Goal: Communication & Community: Answer question/provide support

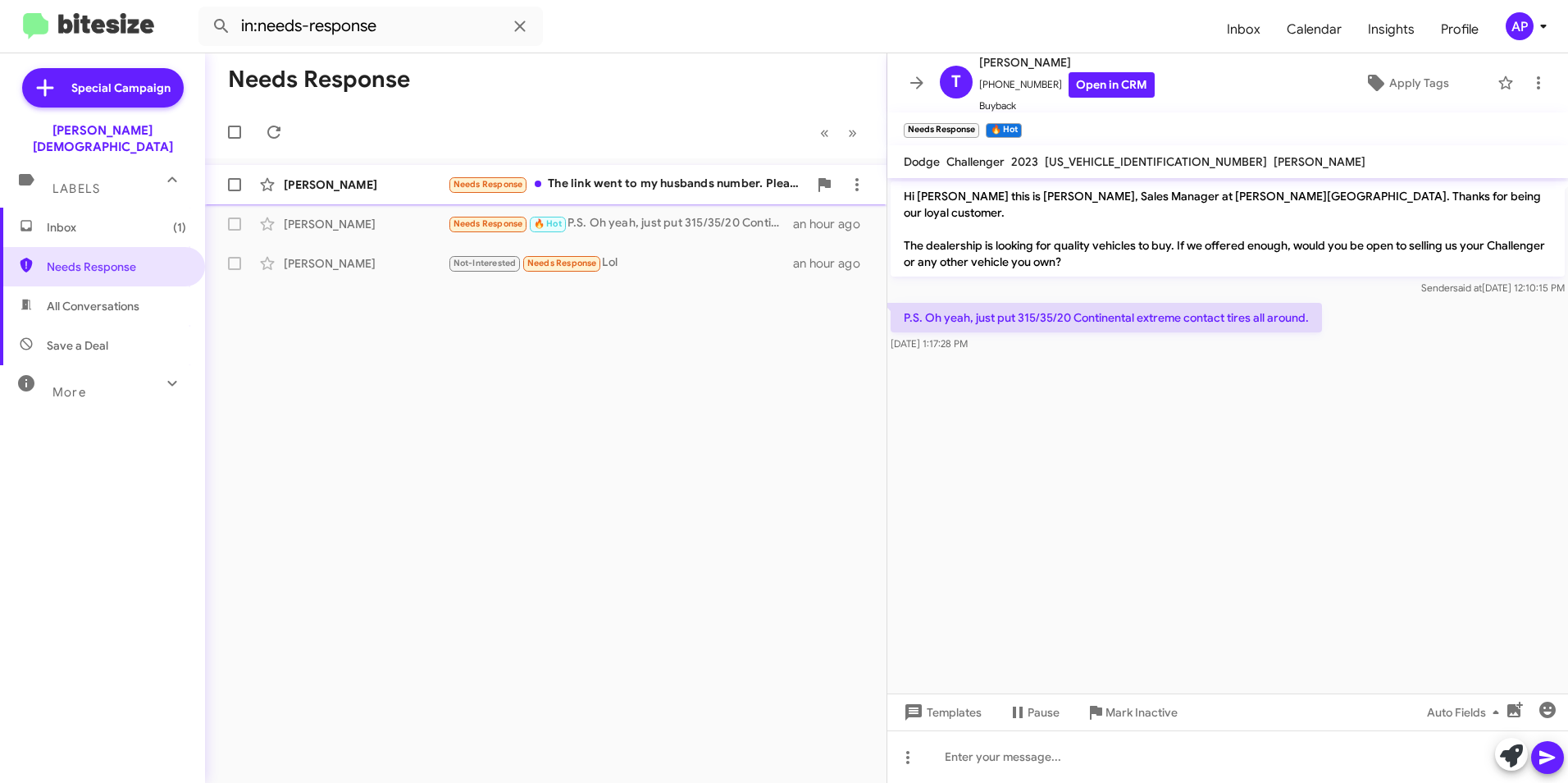
click at [349, 180] on div "[PERSON_NAME]" at bounding box center [366, 184] width 164 height 16
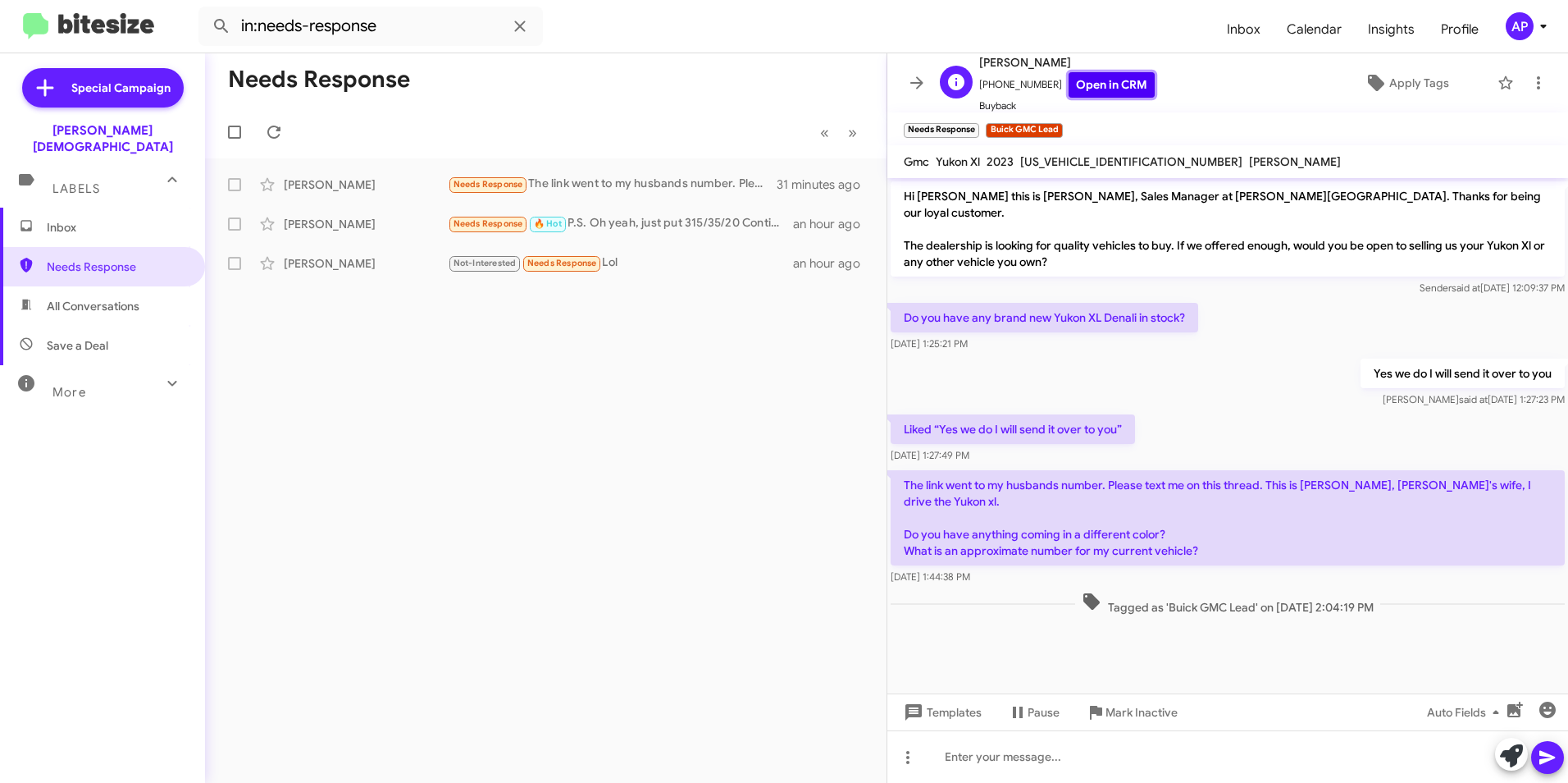
click at [1094, 84] on link "Open in CRM" at bounding box center [1111, 84] width 86 height 25
click at [1098, 76] on link "Open in CRM" at bounding box center [1111, 84] width 86 height 25
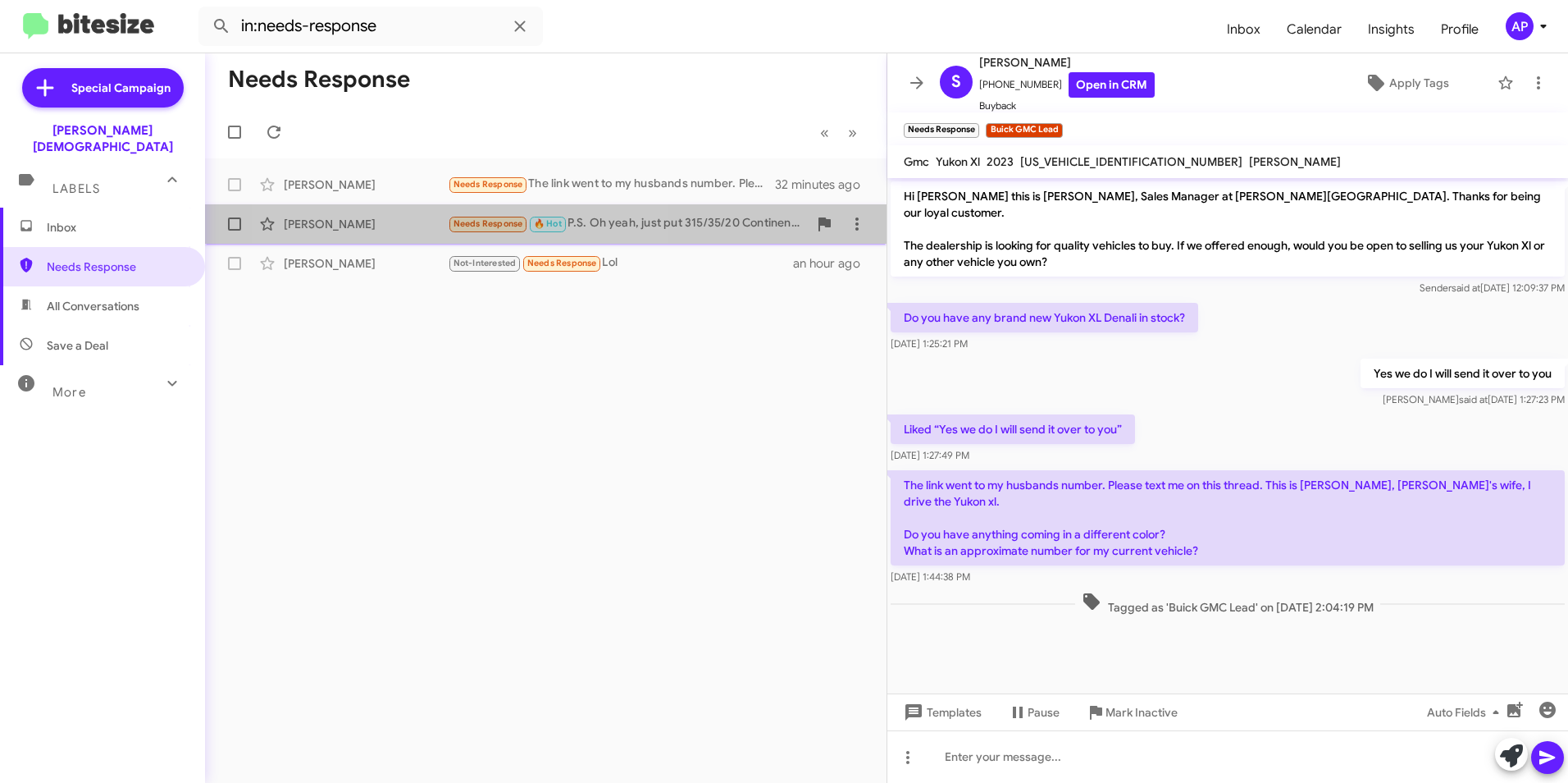
click at [465, 220] on span "Needs Response" at bounding box center [488, 223] width 70 height 11
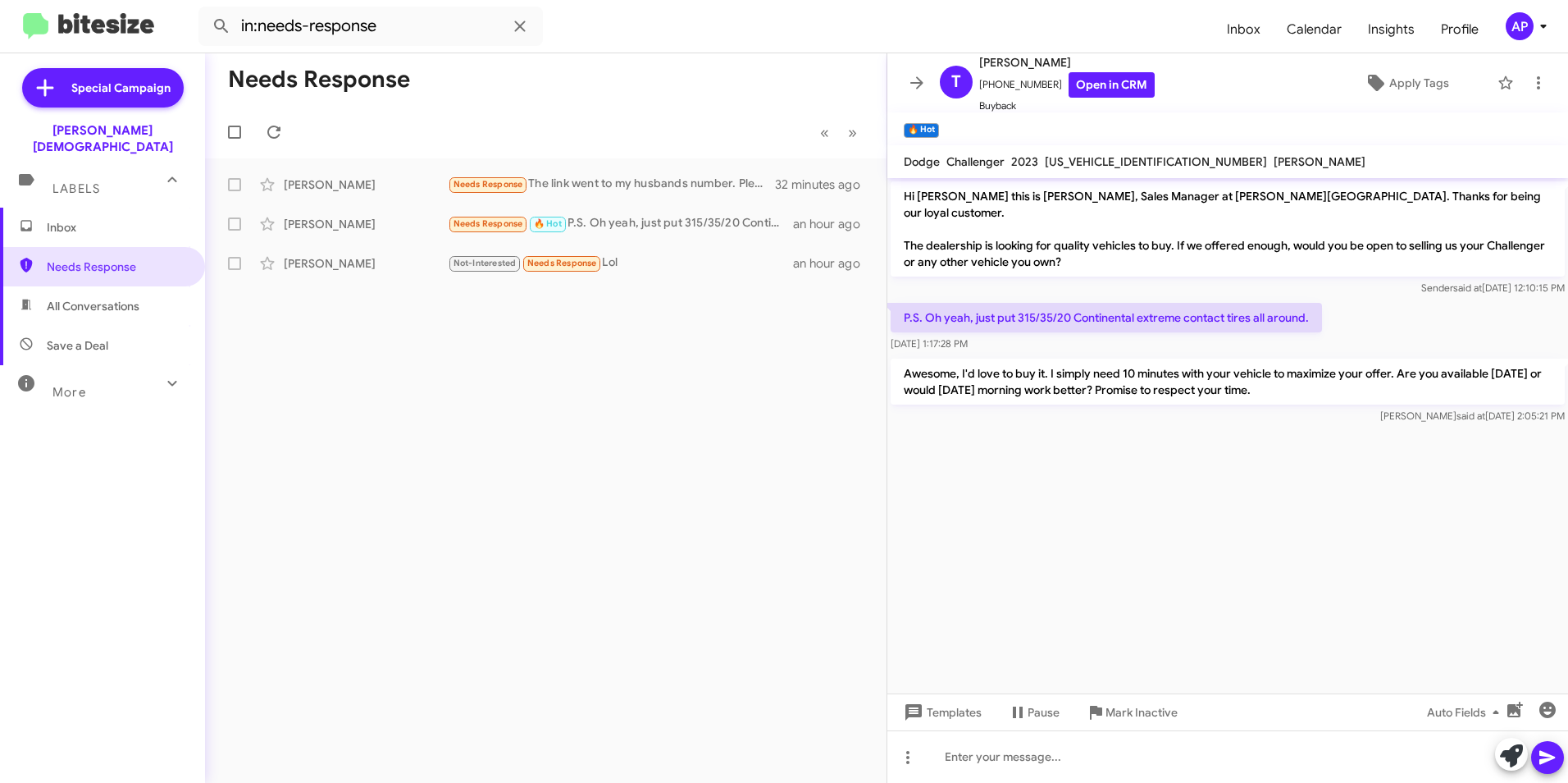
click at [701, 336] on div "Needs Response « Previous » Next [PERSON_NAME] Needs Response The link went to …" at bounding box center [546, 418] width 682 height 729
click at [429, 358] on div "Needs Response « Previous » Next [PERSON_NAME] Needs Response The link went to …" at bounding box center [546, 418] width 682 height 729
click at [709, 460] on div "Needs Response « Previous » Next [PERSON_NAME] Needs Response The link went to …" at bounding box center [546, 418] width 682 height 729
click at [64, 219] on span "Inbox" at bounding box center [116, 227] width 140 height 16
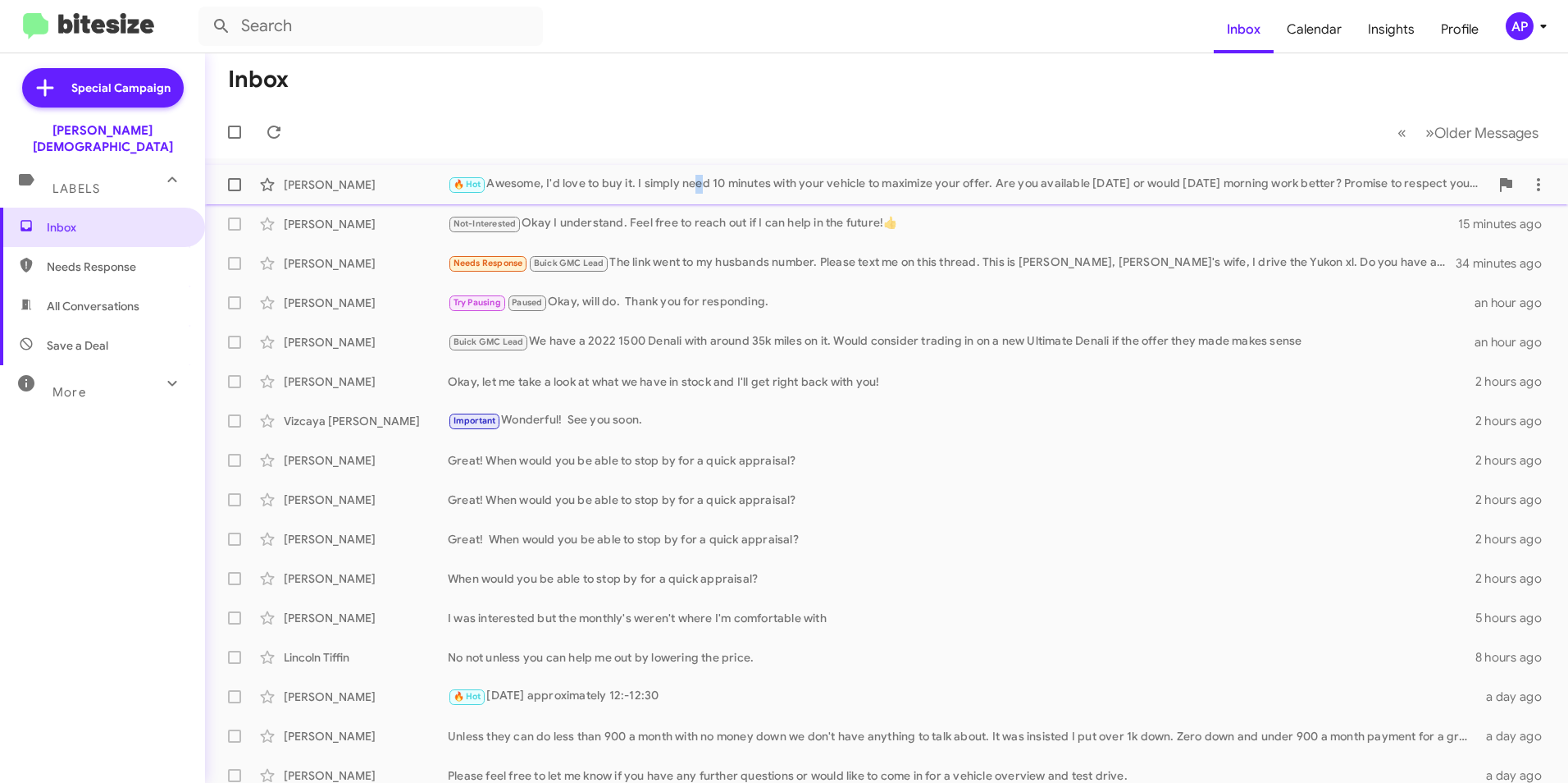
click at [698, 182] on div "🔥 Hot Awesome, I'd love to buy it. I simply need 10 minutes with your vehicle t…" at bounding box center [968, 183] width 1041 height 19
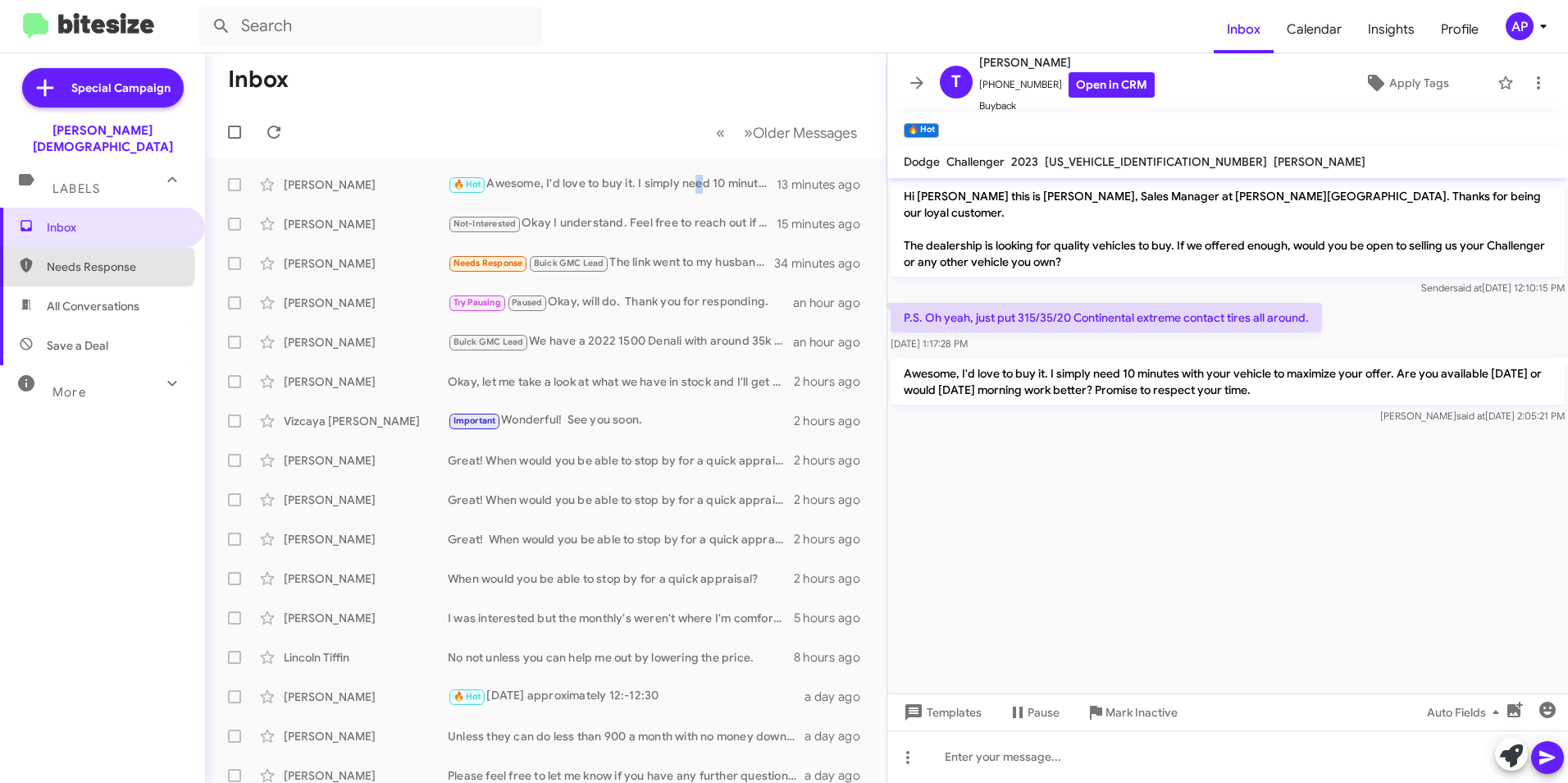
click at [76, 259] on span "Needs Response" at bounding box center [116, 267] width 140 height 16
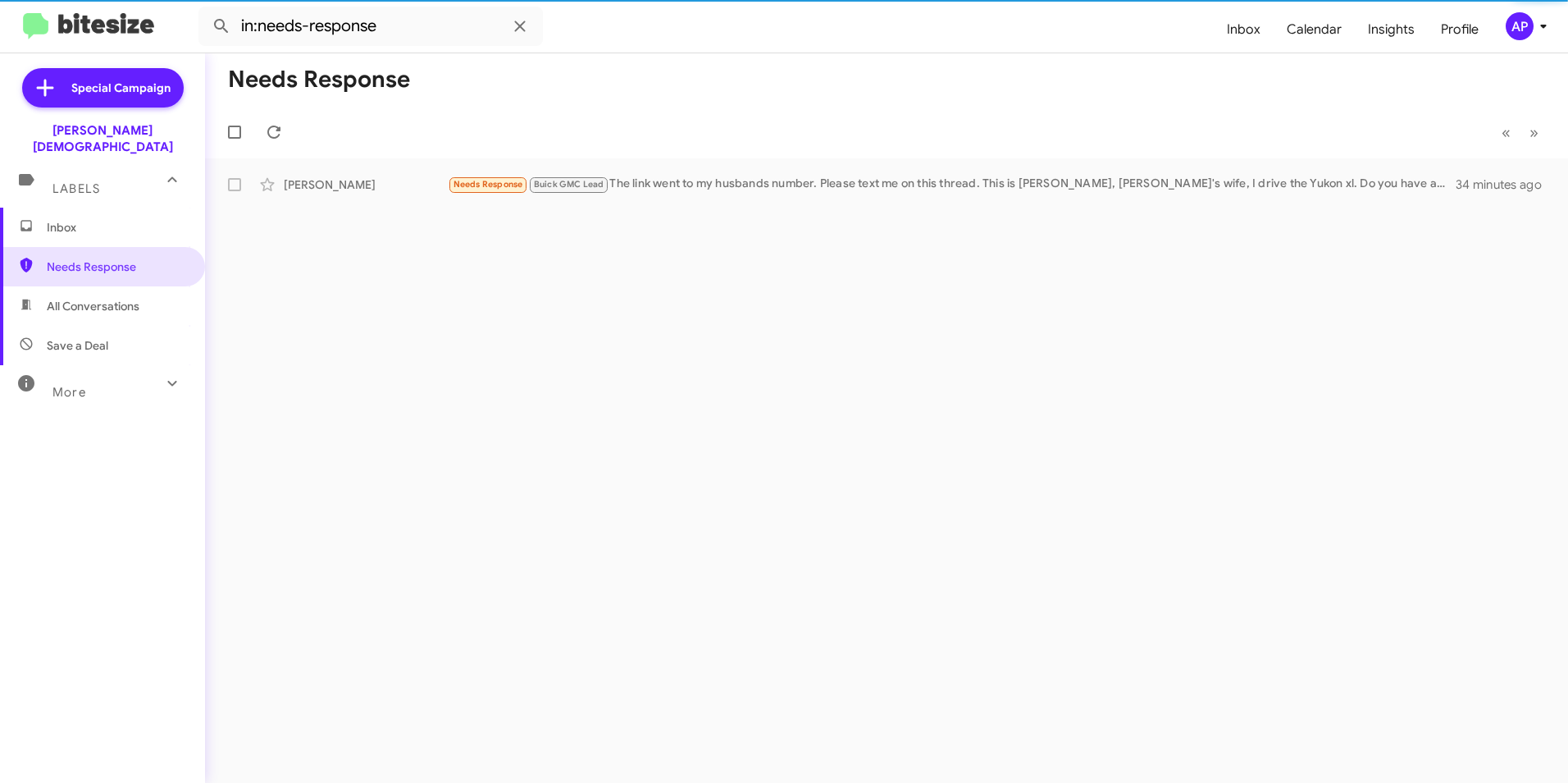
click at [100, 298] on span "All Conversations" at bounding box center [93, 306] width 93 height 16
type input "in:all-conversations"
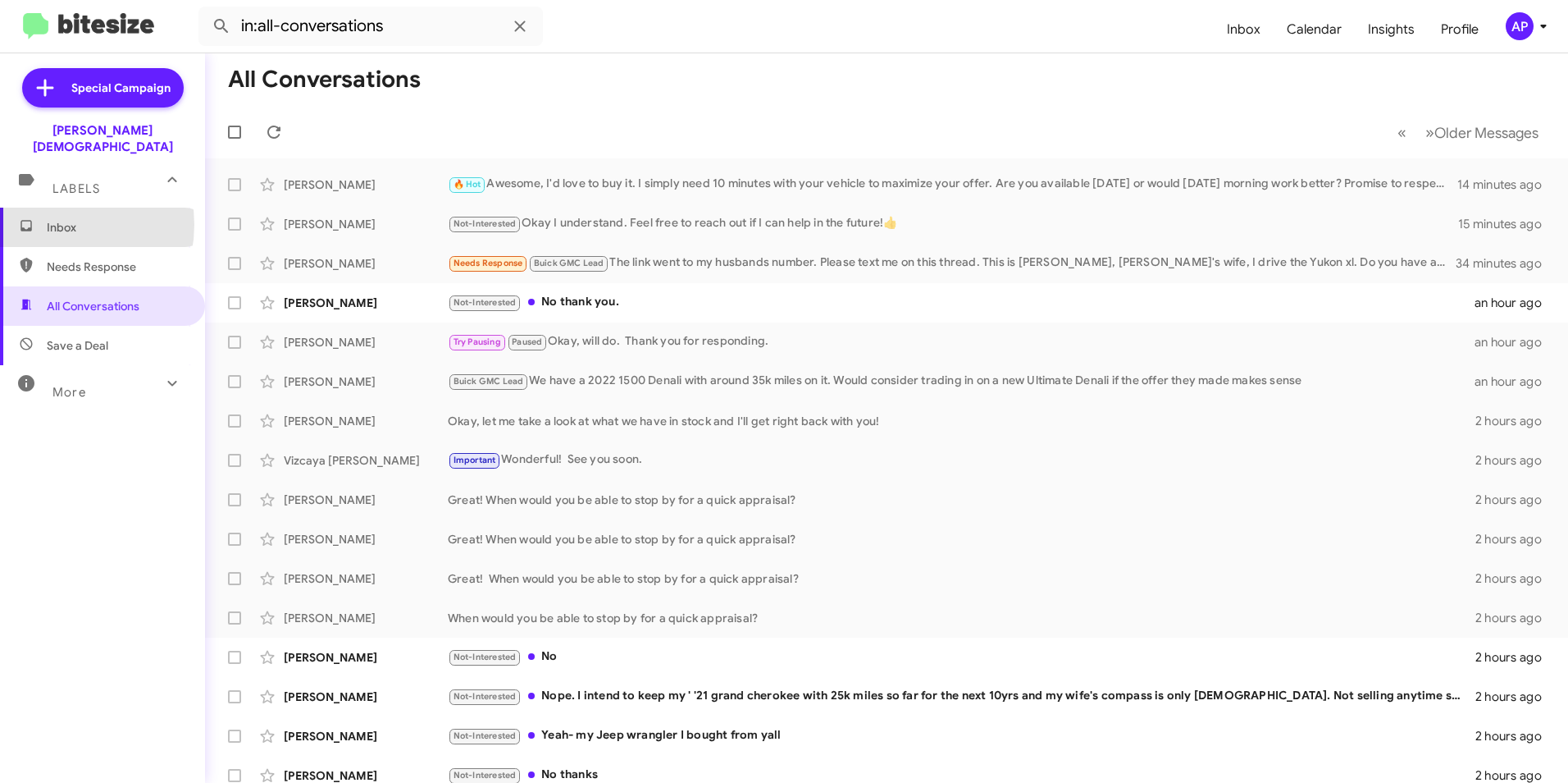
click at [49, 219] on span "Inbox" at bounding box center [116, 227] width 140 height 16
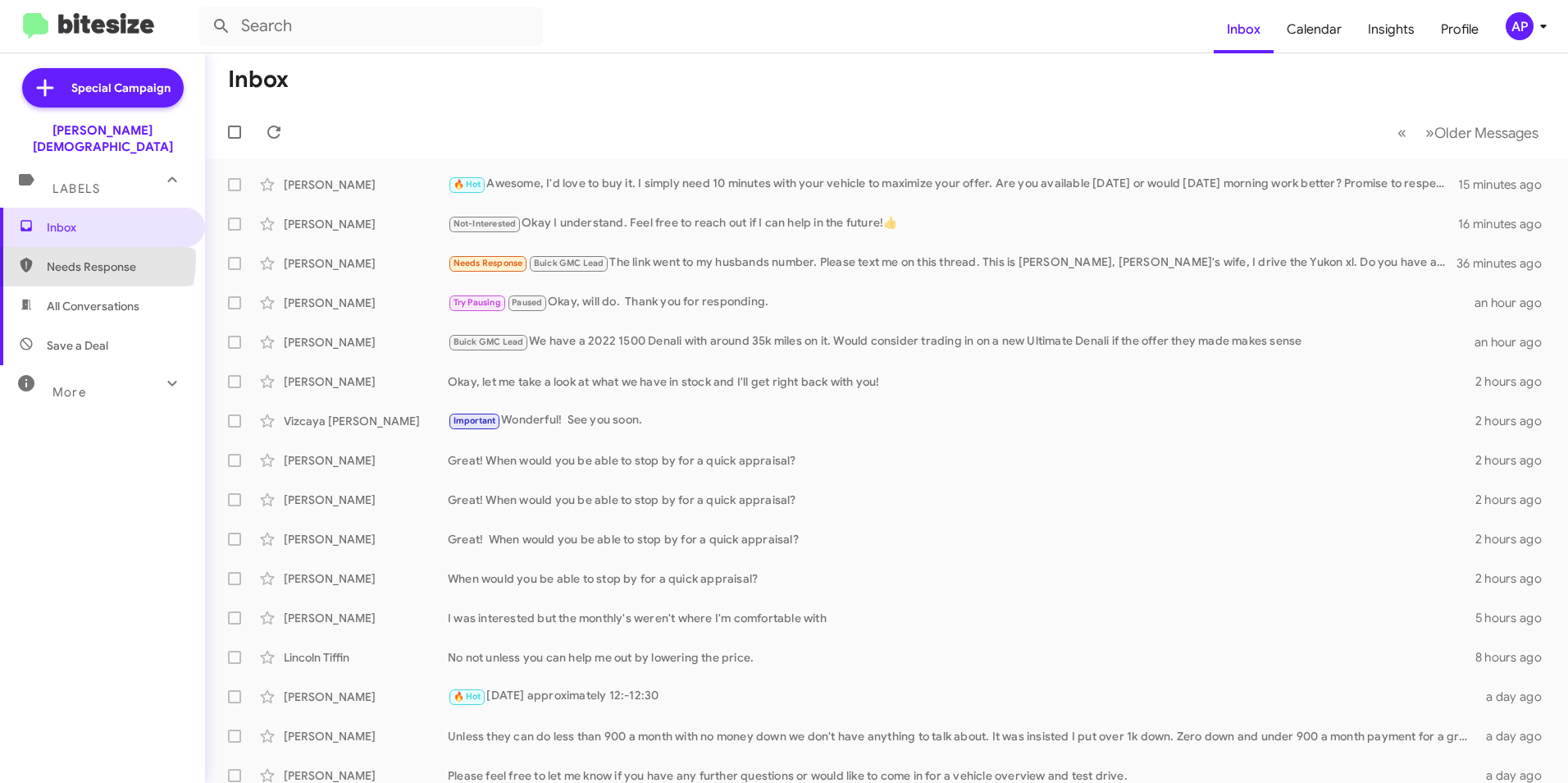
click at [62, 259] on span "Needs Response" at bounding box center [116, 267] width 140 height 16
type input "in:needs-response"
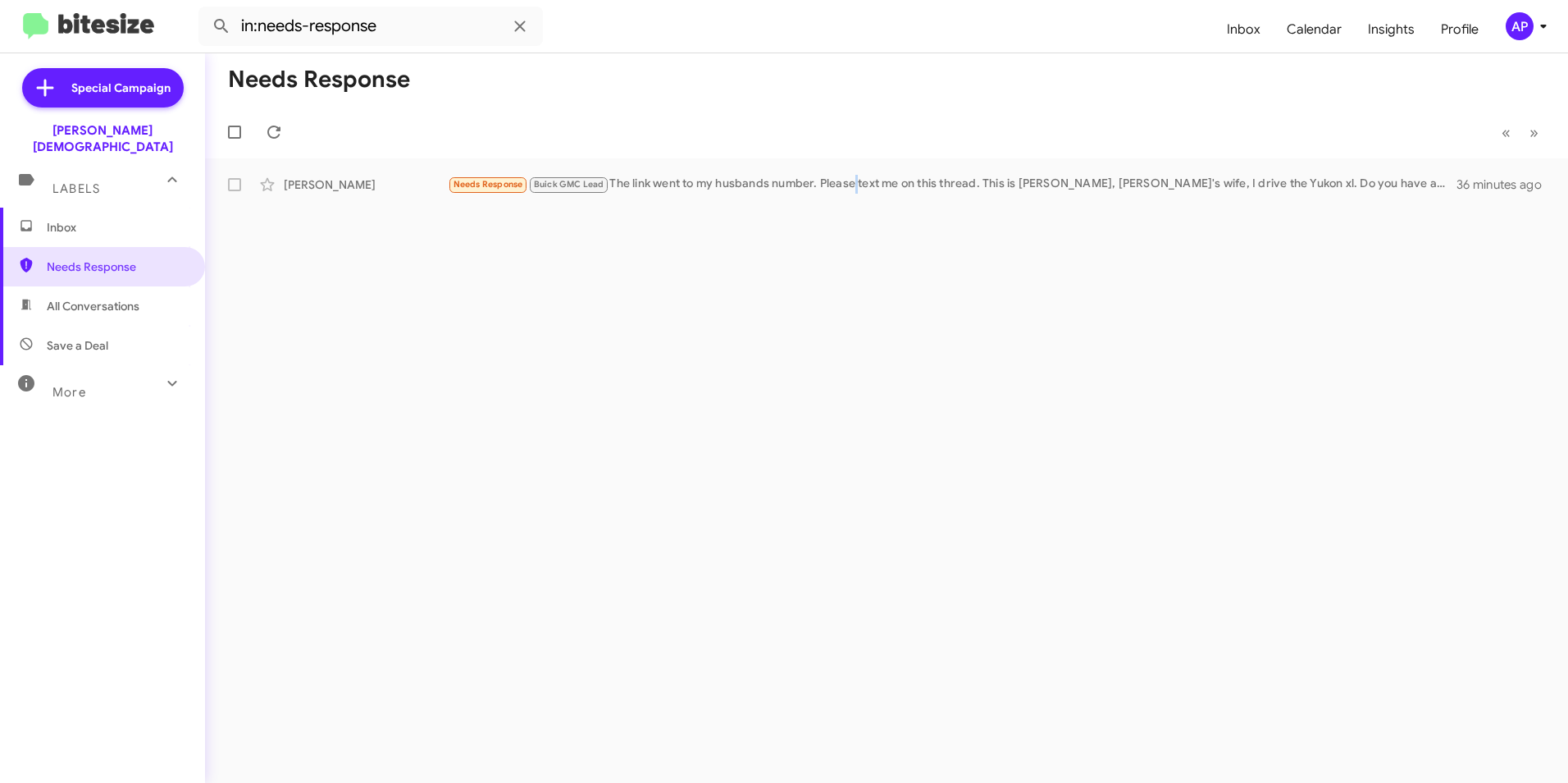
click at [862, 342] on div "Needs Response « Previous » Next [PERSON_NAME] Needs Response Buick GMC Lead Th…" at bounding box center [886, 418] width 1363 height 729
click at [727, 180] on div "Needs Response Buick GMC Lead The link went to my husbands number. Please text …" at bounding box center [968, 183] width 1041 height 19
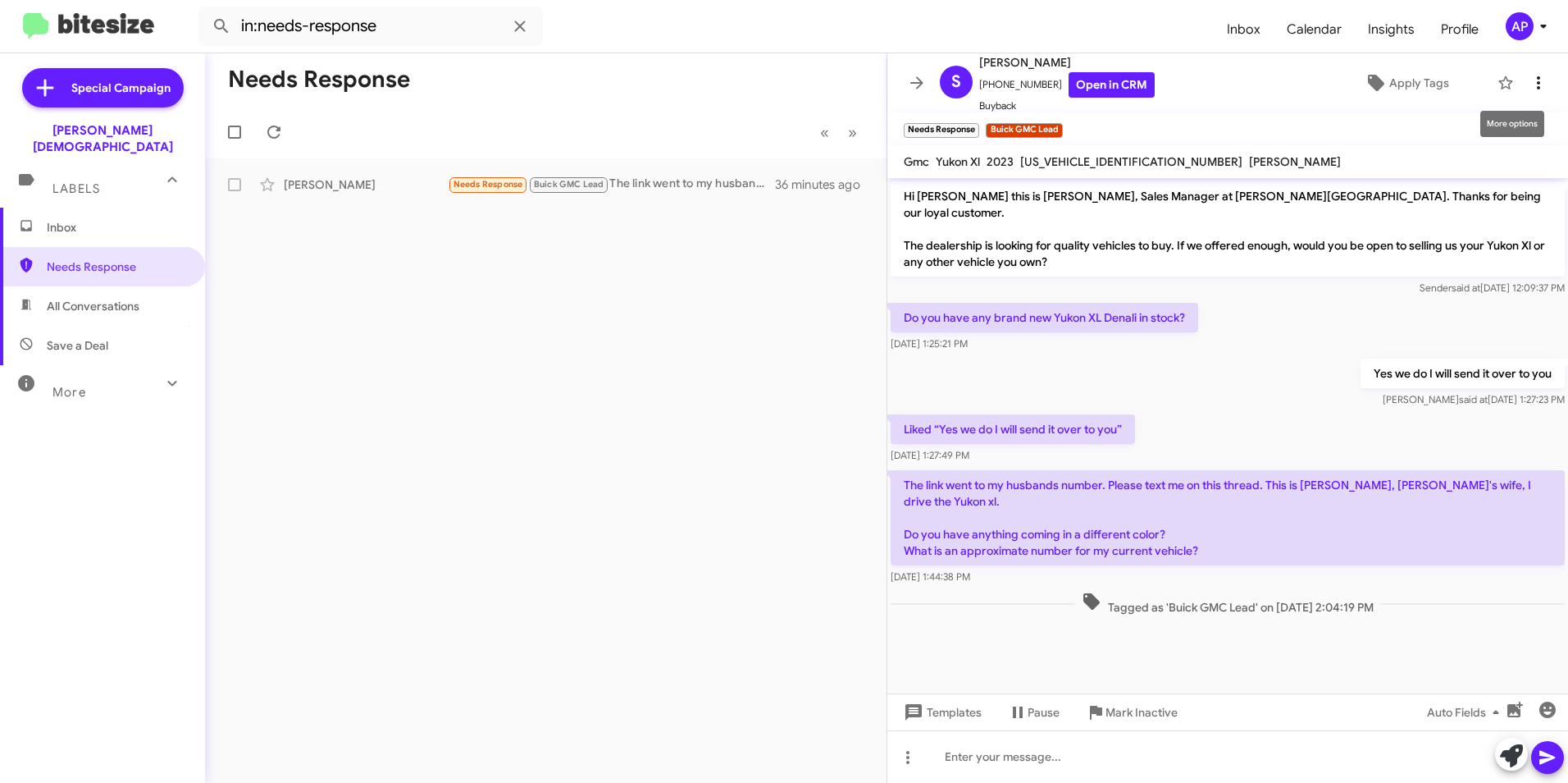
click at [1531, 76] on icon at bounding box center [1539, 83] width 20 height 20
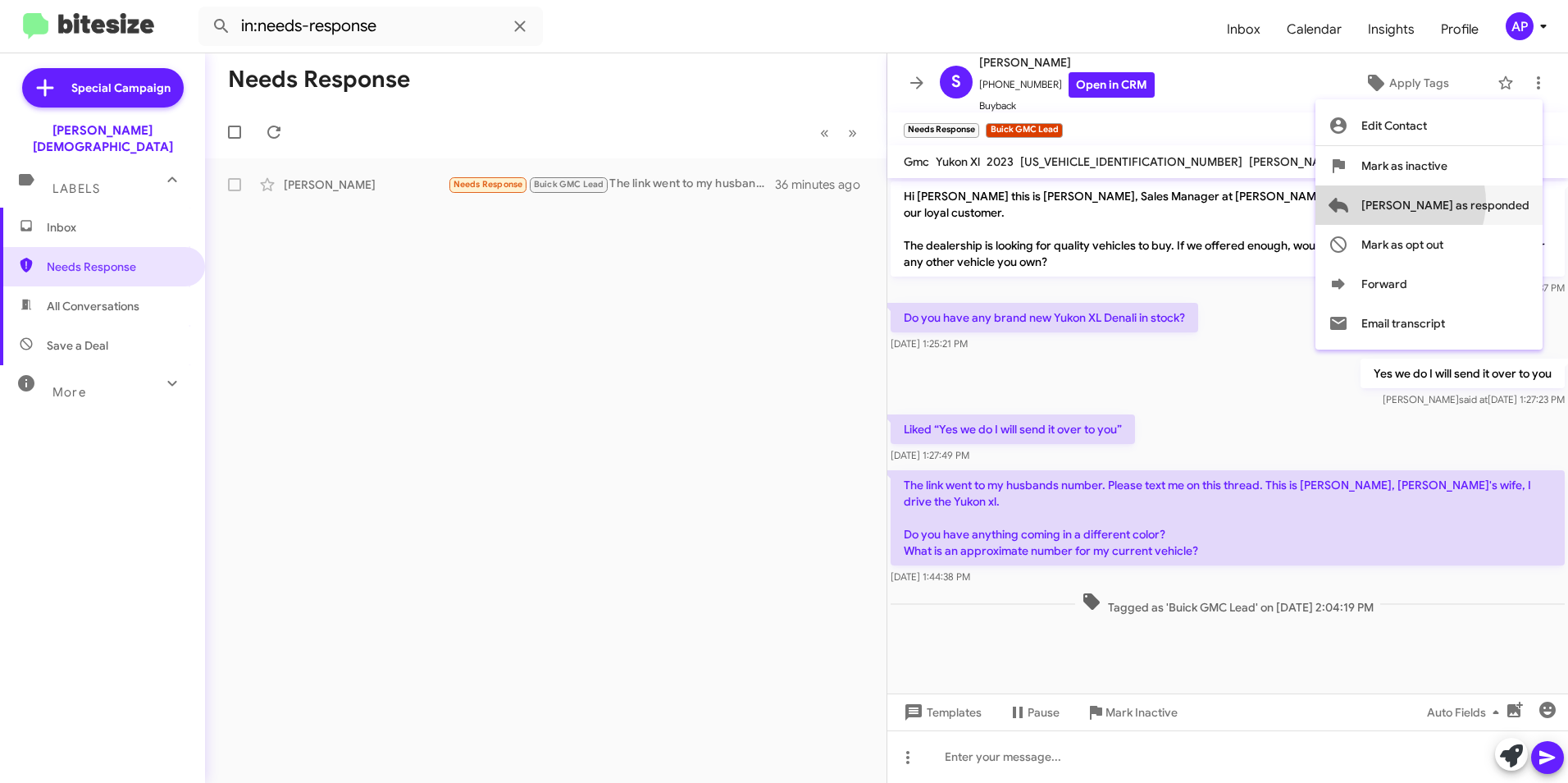
click at [1465, 202] on span "[PERSON_NAME] as responded" at bounding box center [1445, 204] width 168 height 39
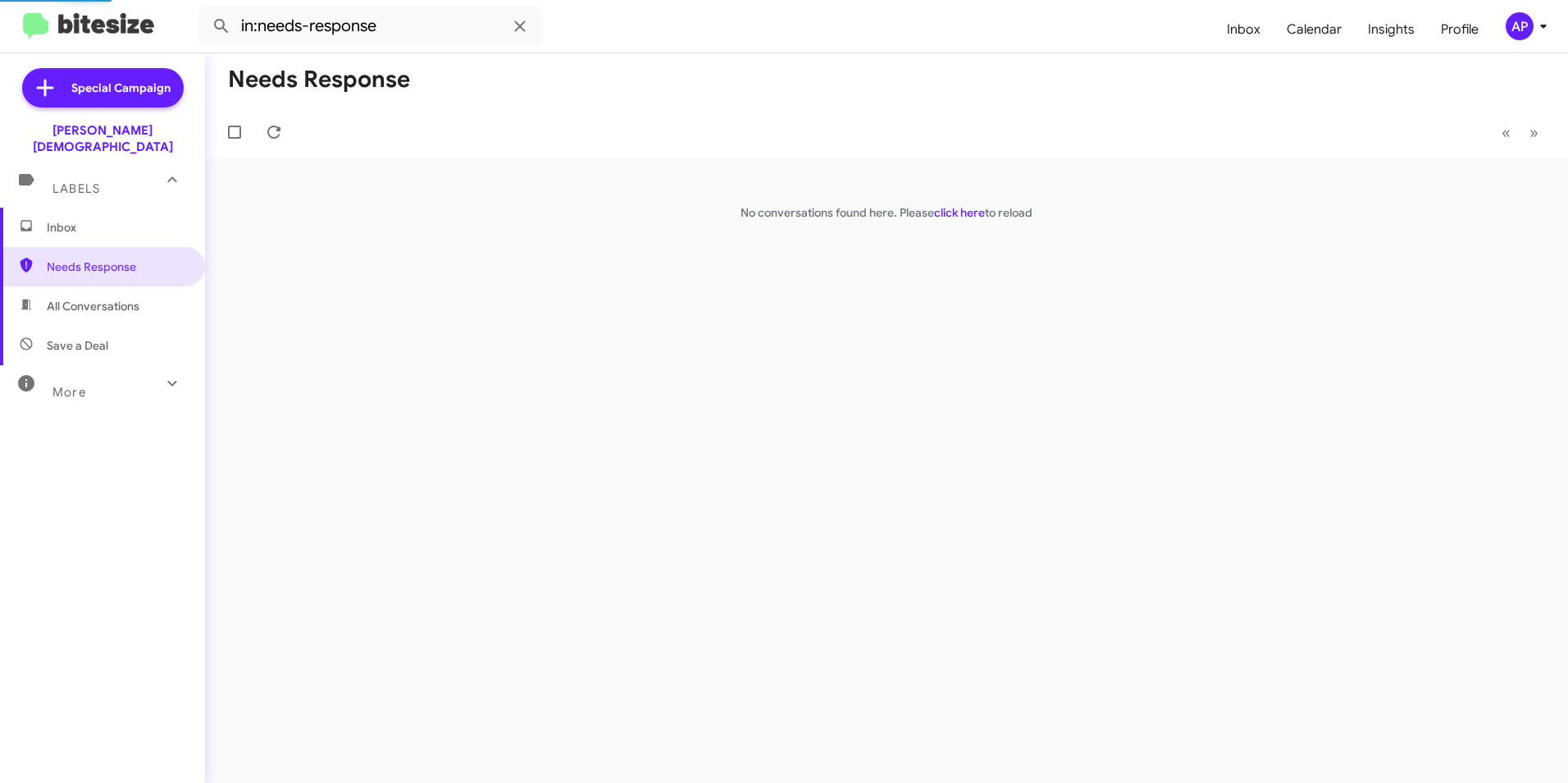
click at [653, 454] on div "Needs Response « Previous » Next No conversations found here. Please click here…" at bounding box center [886, 418] width 1363 height 729
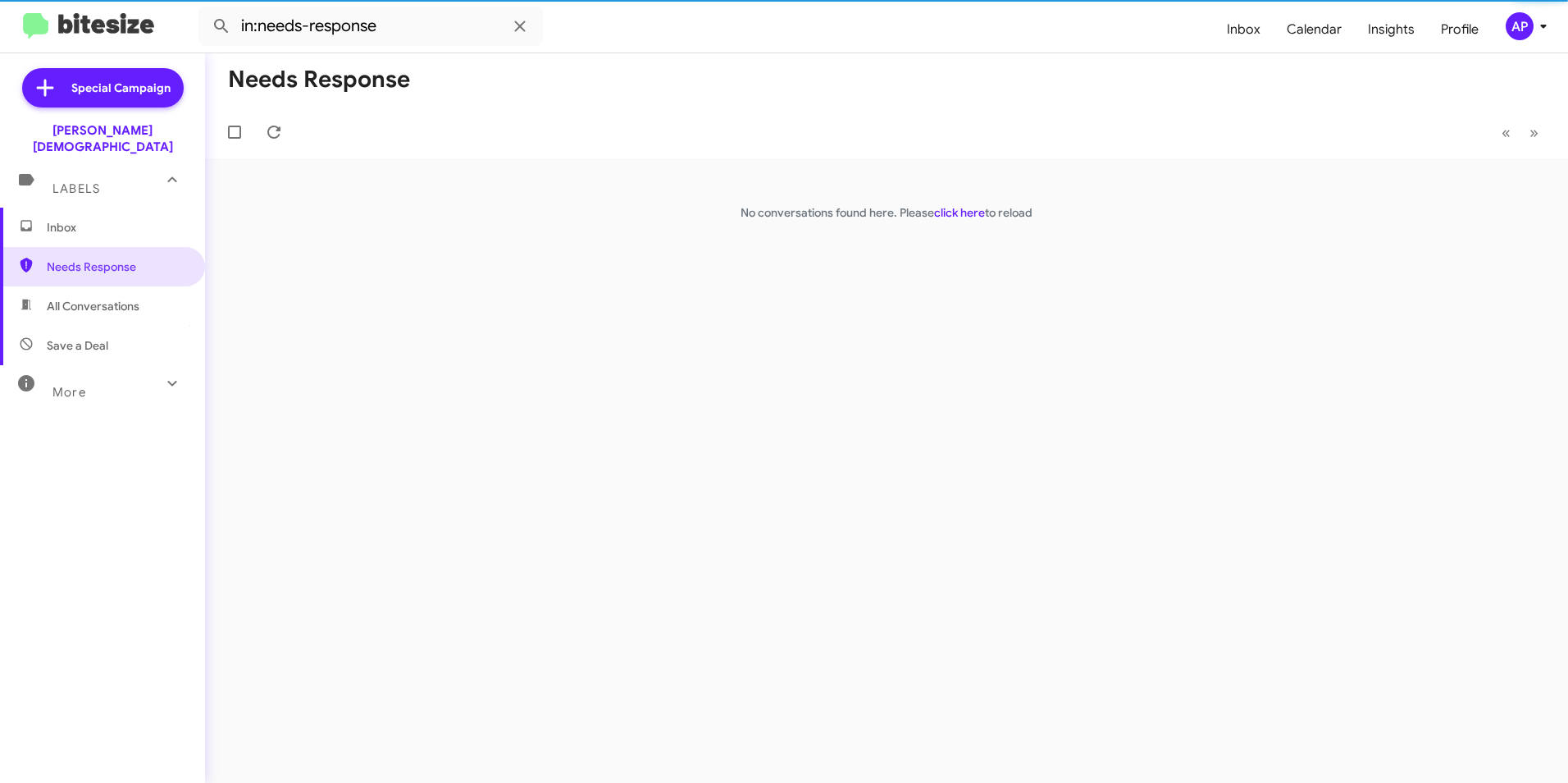
click at [537, 274] on div "Needs Response « Previous » Next No conversations found here. Please click here…" at bounding box center [886, 418] width 1363 height 729
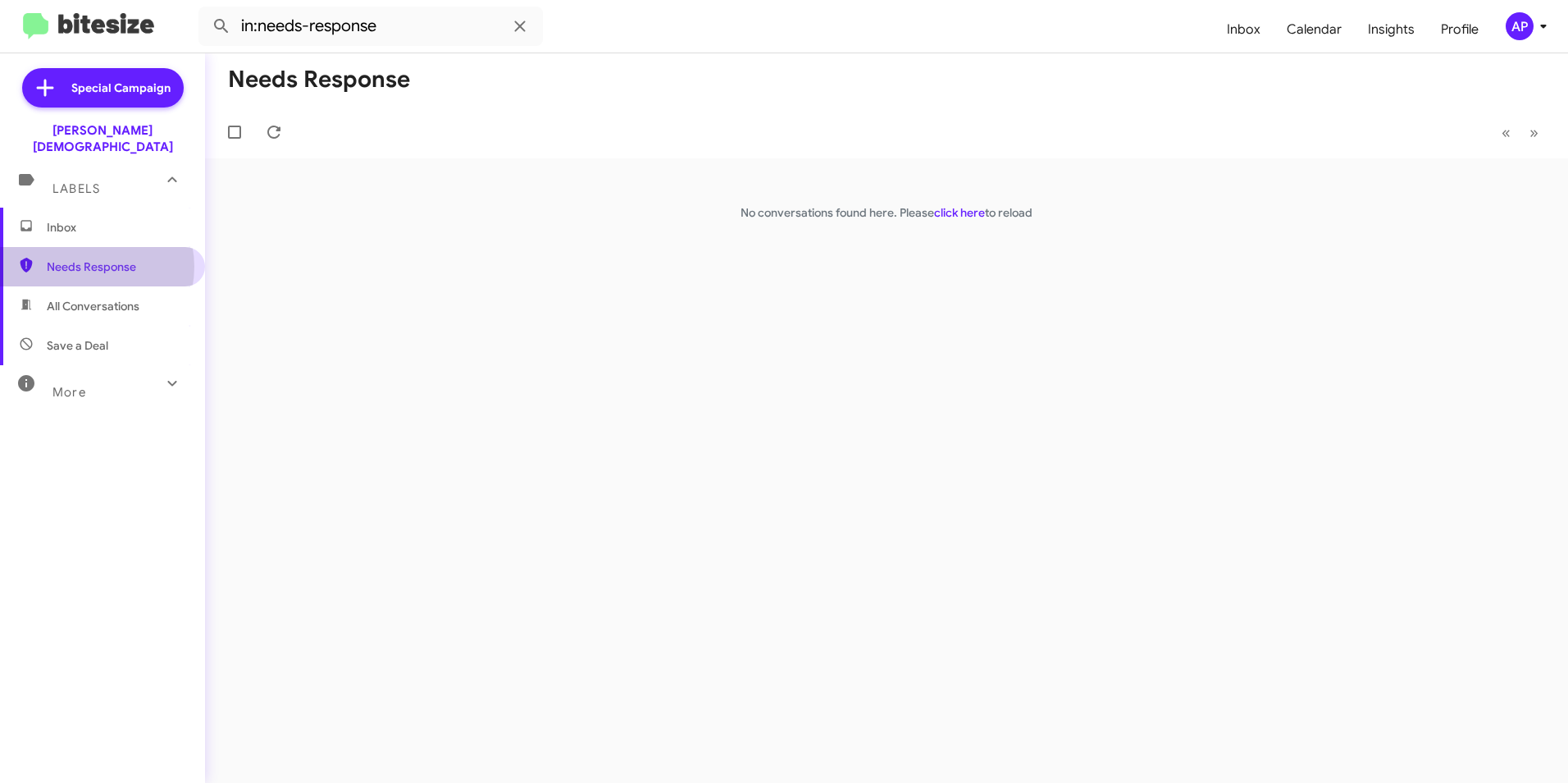
click at [88, 259] on span "Needs Response" at bounding box center [116, 267] width 140 height 16
click at [51, 208] on span "Inbox" at bounding box center [103, 227] width 205 height 39
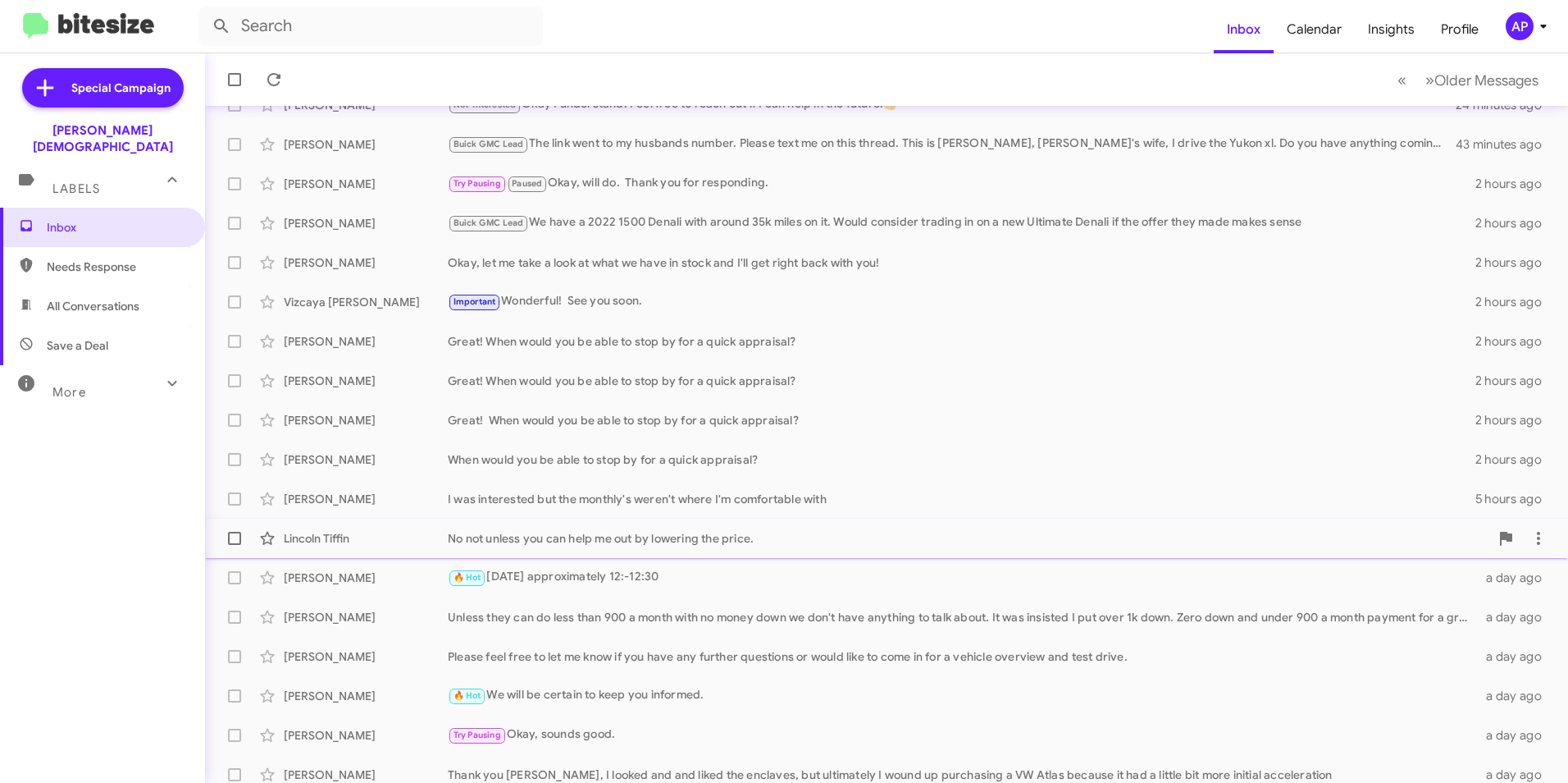
scroll to position [170, 0]
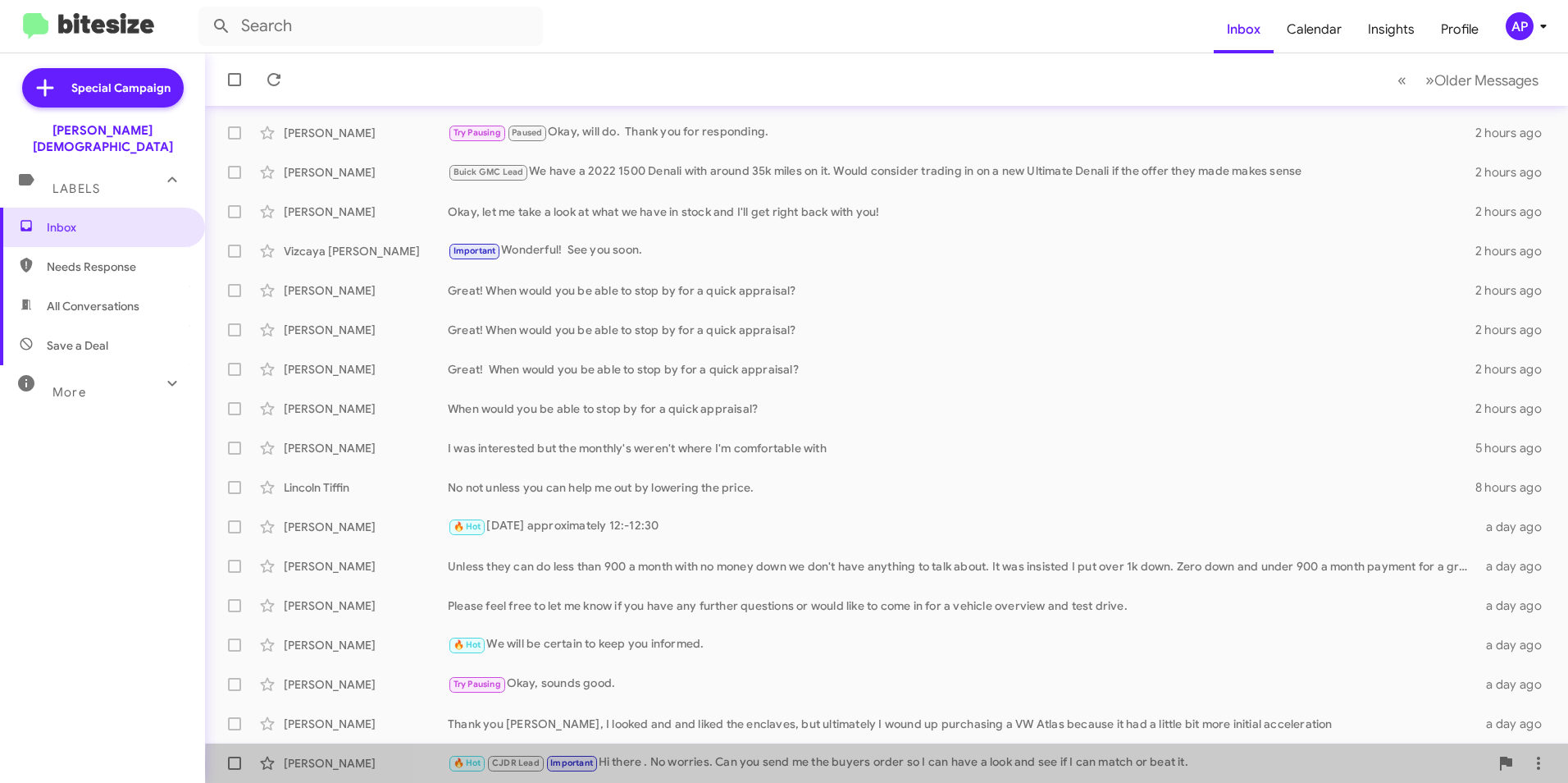
click at [1157, 766] on div "🔥 Hot CJDR Lead Important Hi there . No worries. Can you send me the buyers ord…" at bounding box center [968, 762] width 1041 height 19
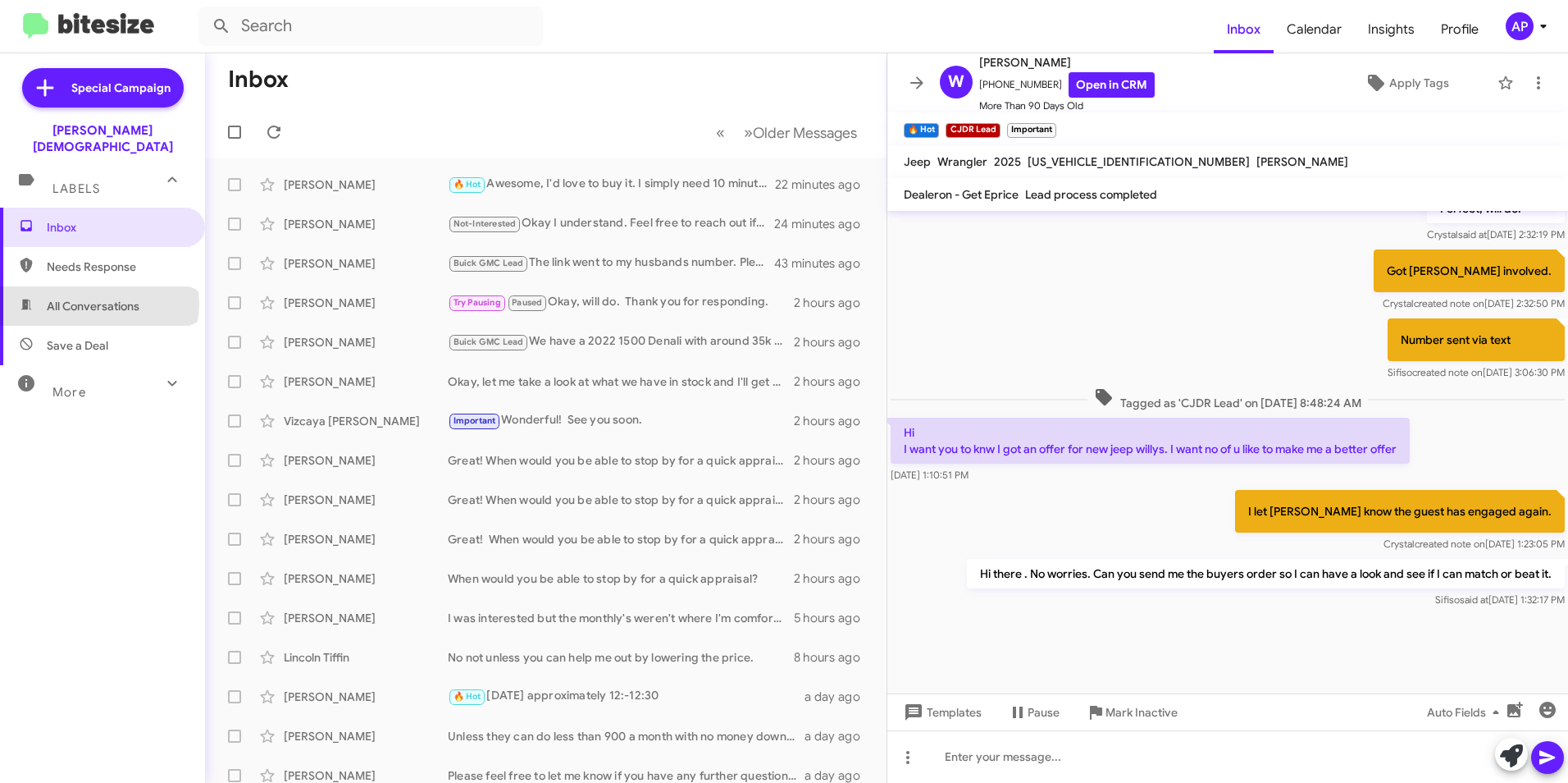
click at [98, 298] on span "All Conversations" at bounding box center [93, 306] width 93 height 16
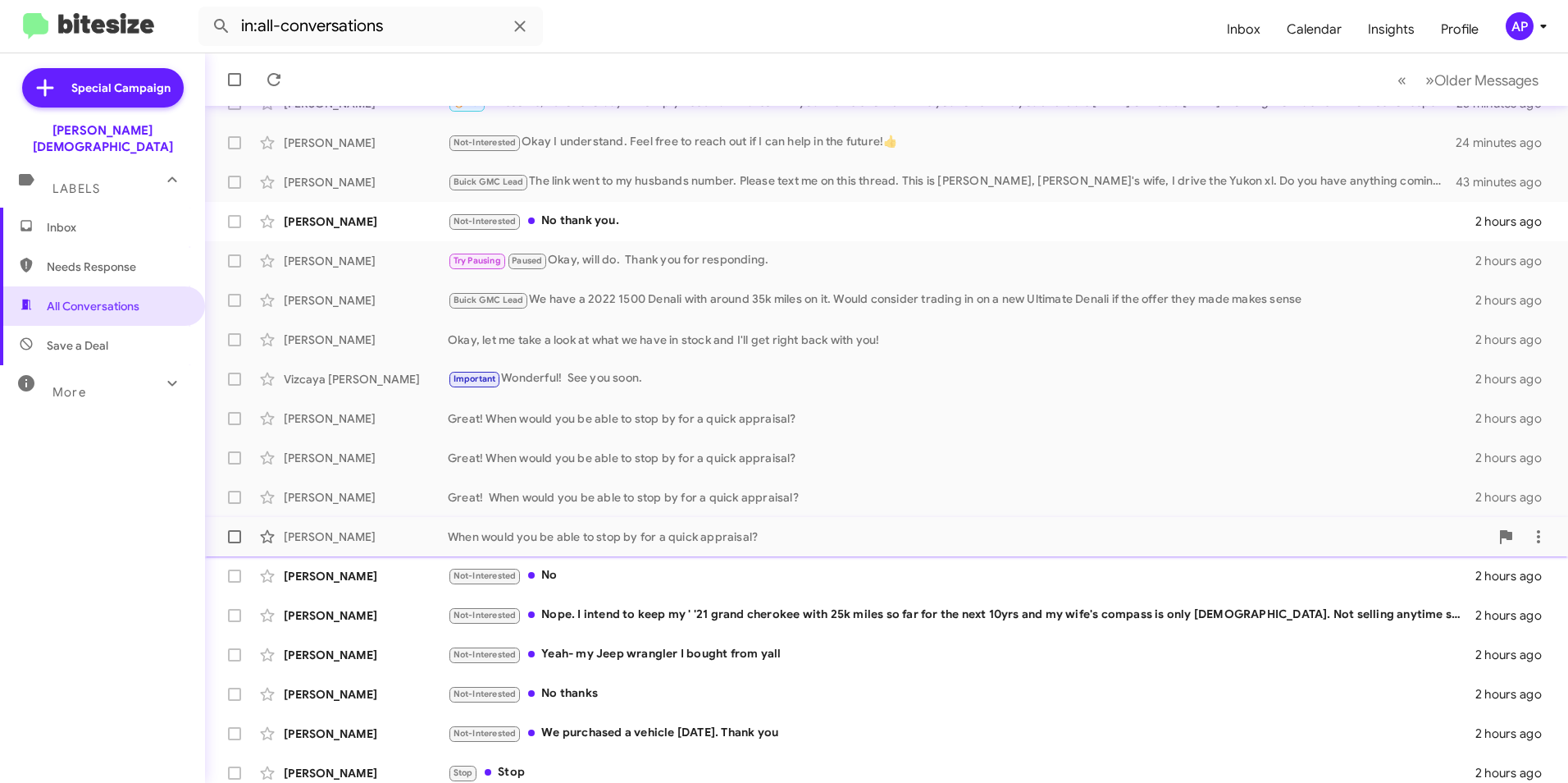
scroll to position [170, 0]
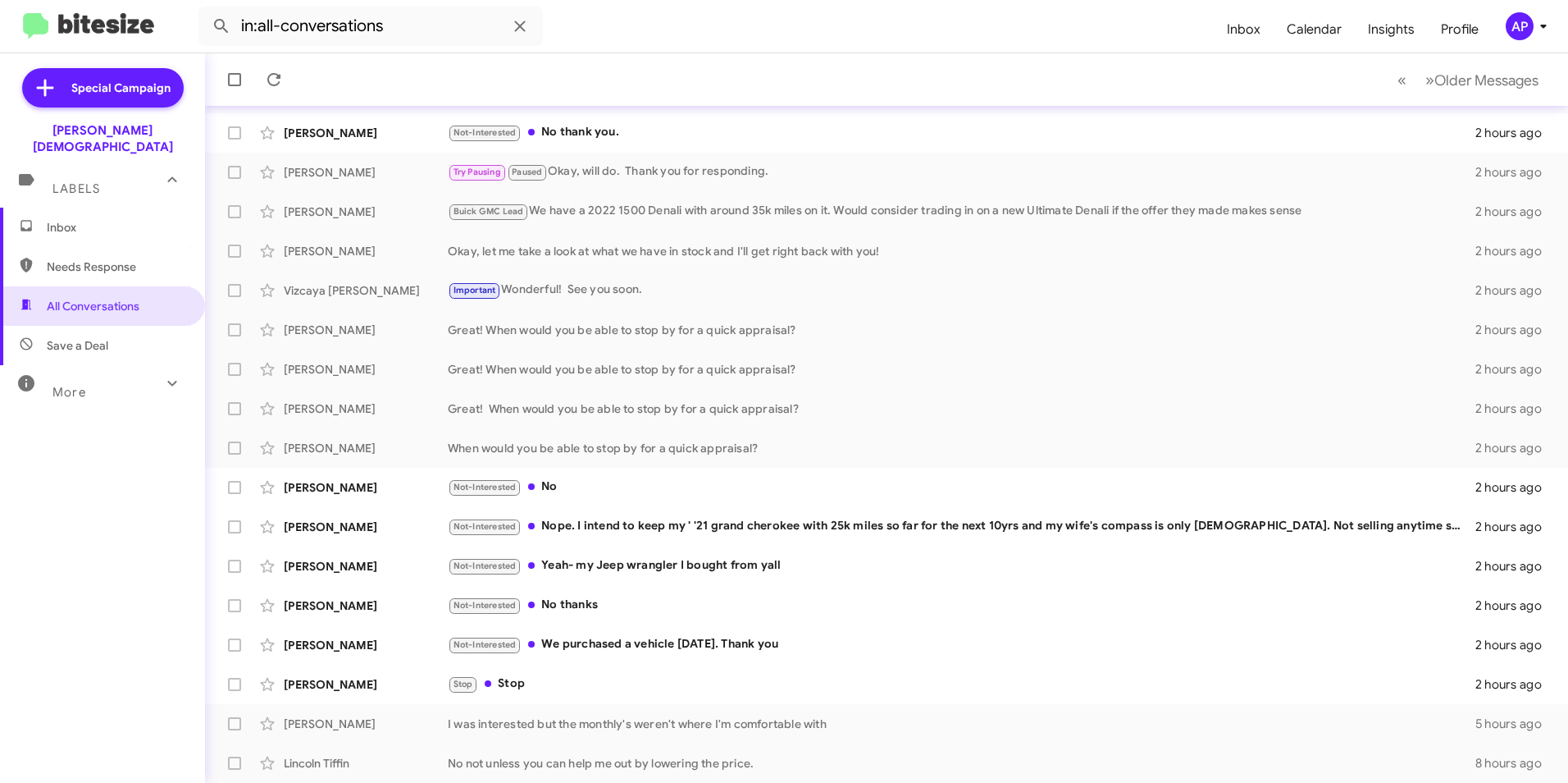
drag, startPoint x: 114, startPoint y: 411, endPoint x: 140, endPoint y: 372, distance: 46.9
click at [114, 411] on div "Inbox Needs Response All Conversations Save a Deal More Important 🔥 Hot Appoint…" at bounding box center [103, 442] width 205 height 470
click at [163, 373] on icon at bounding box center [173, 383] width 20 height 20
click at [77, 576] on span "Sent" at bounding box center [103, 594] width 205 height 39
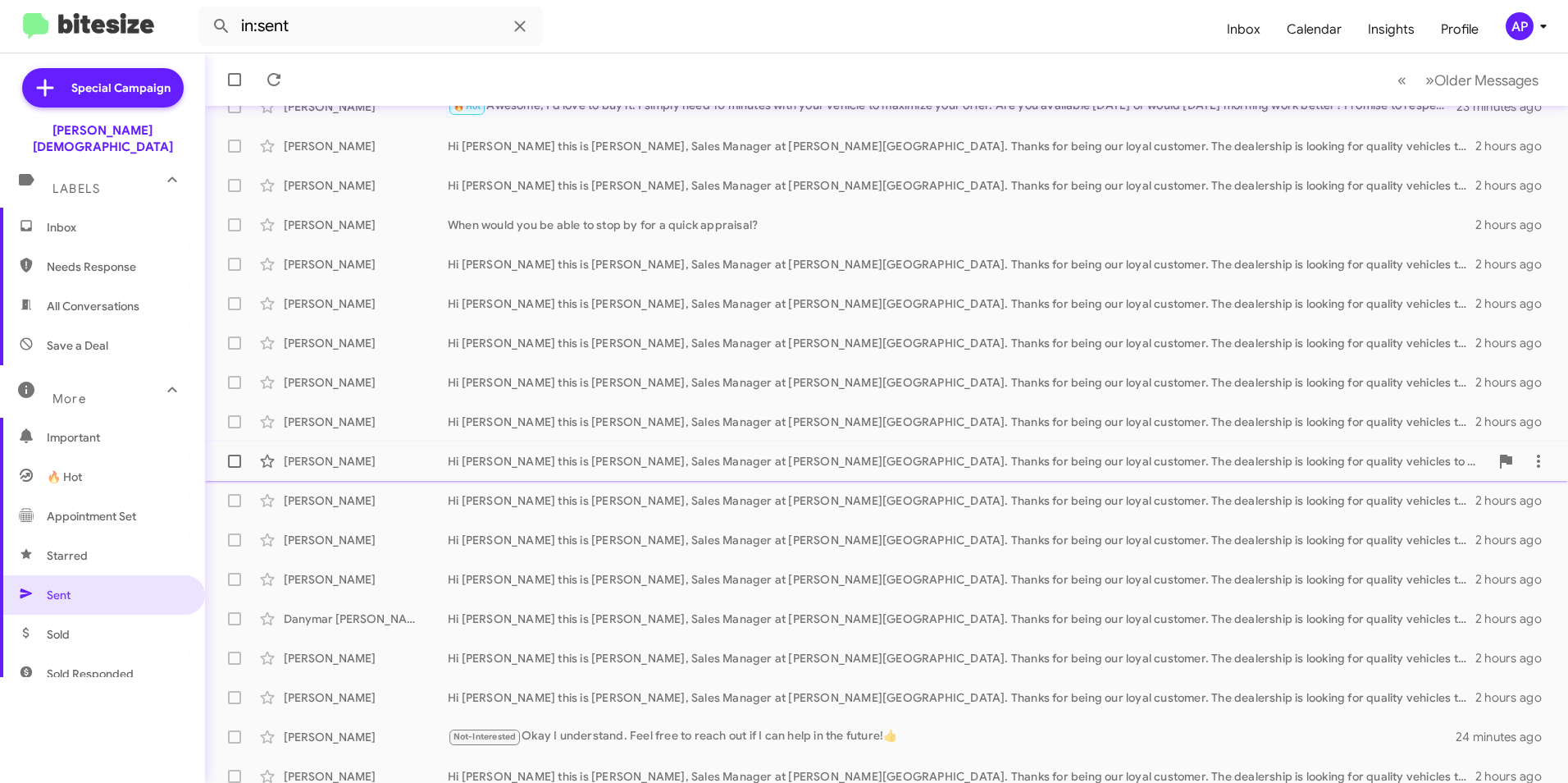
scroll to position [170, 0]
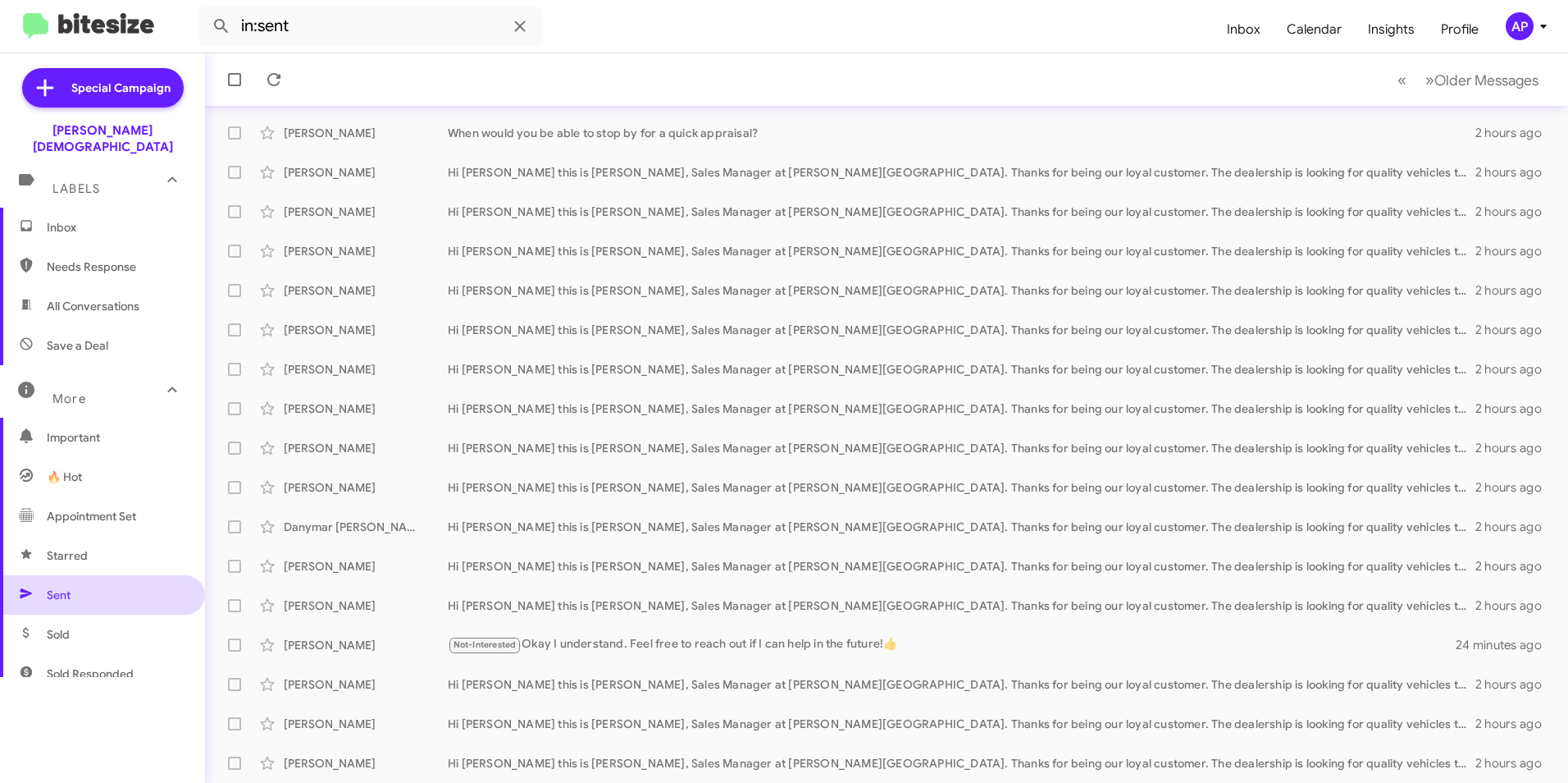
click at [60, 587] on span "Sent" at bounding box center [58, 595] width 24 height 16
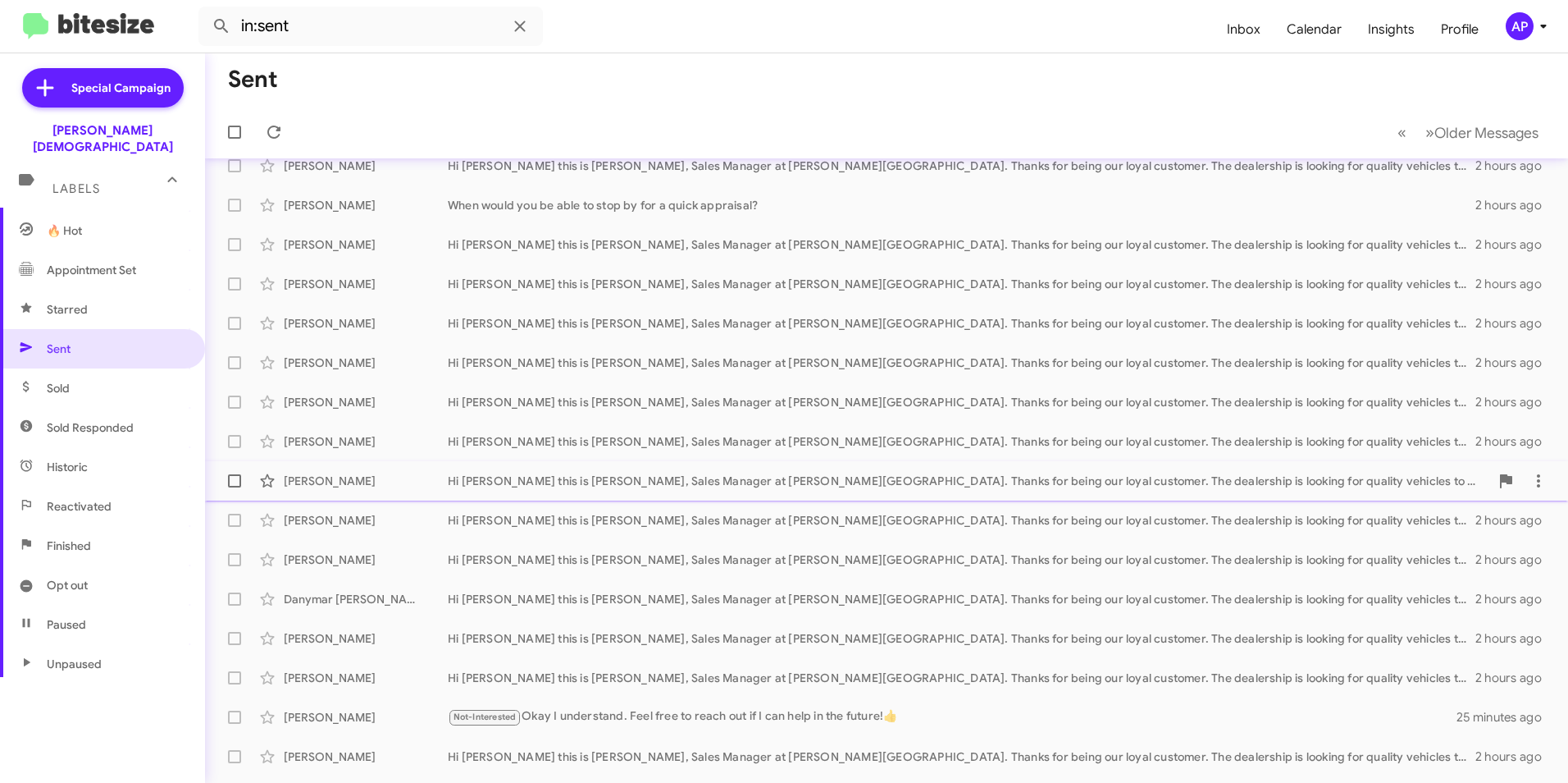
scroll to position [0, 0]
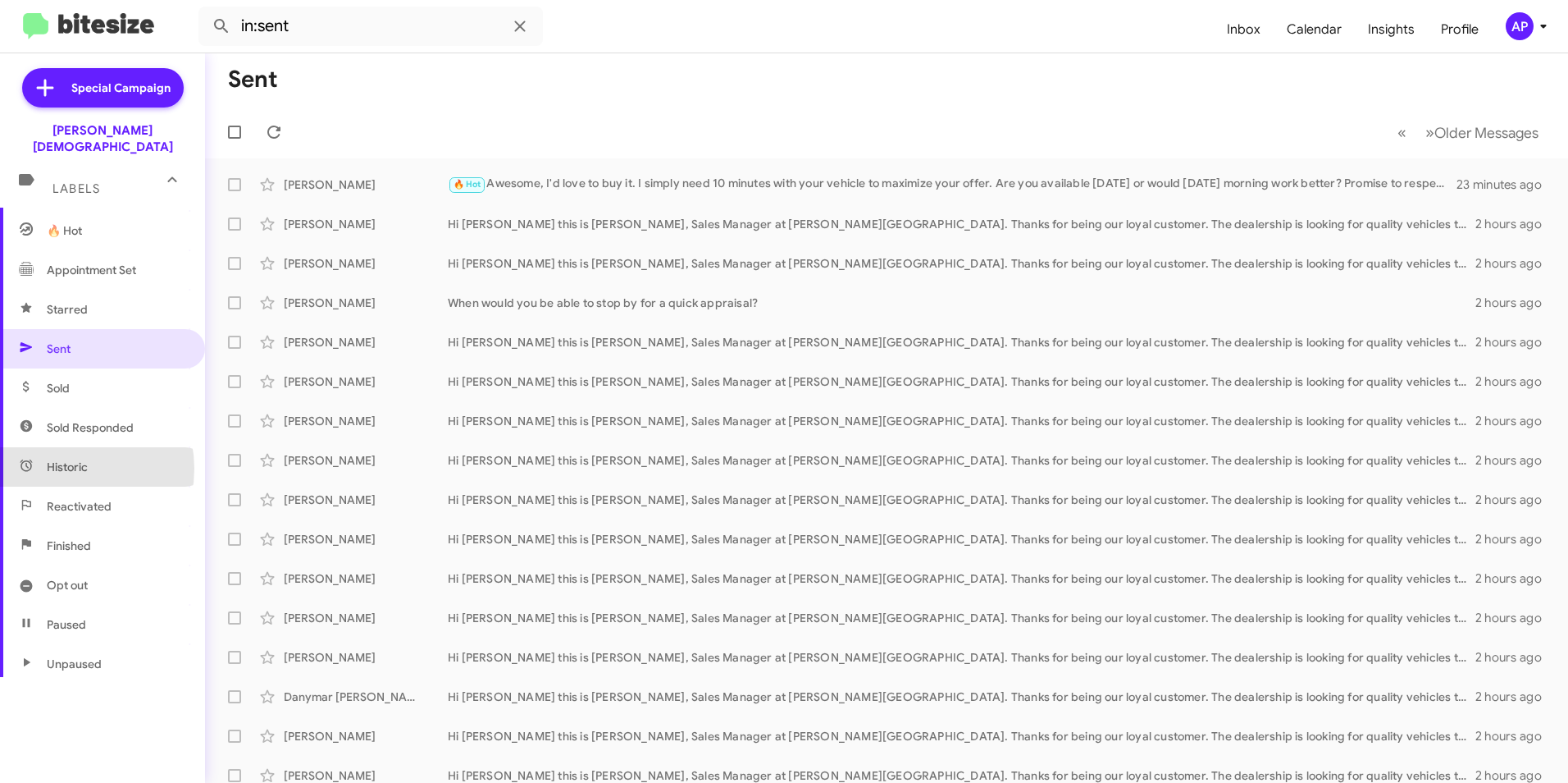
click at [62, 459] on span "Historic" at bounding box center [66, 467] width 41 height 16
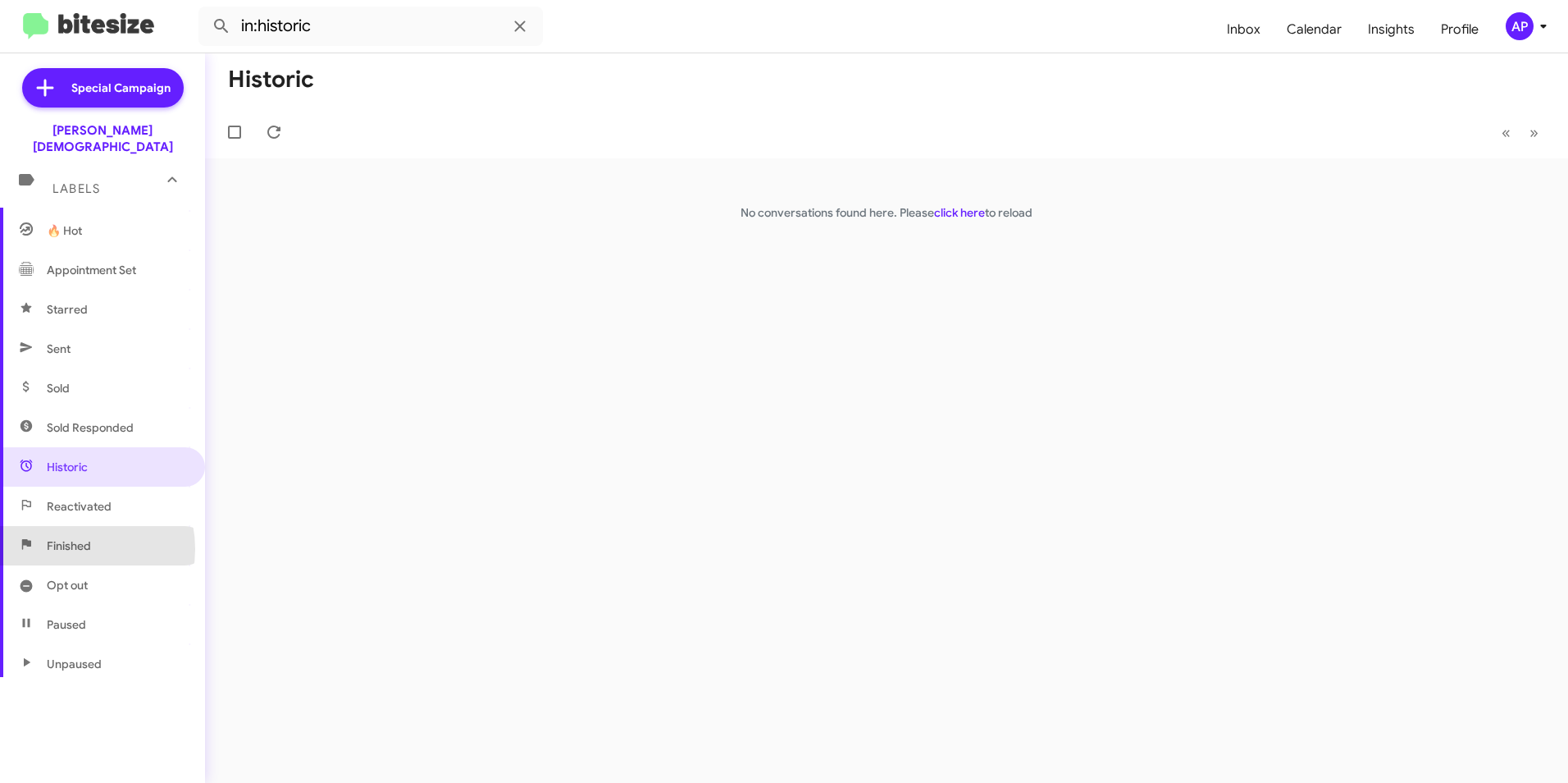
click at [71, 538] on span "Finished" at bounding box center [68, 546] width 44 height 16
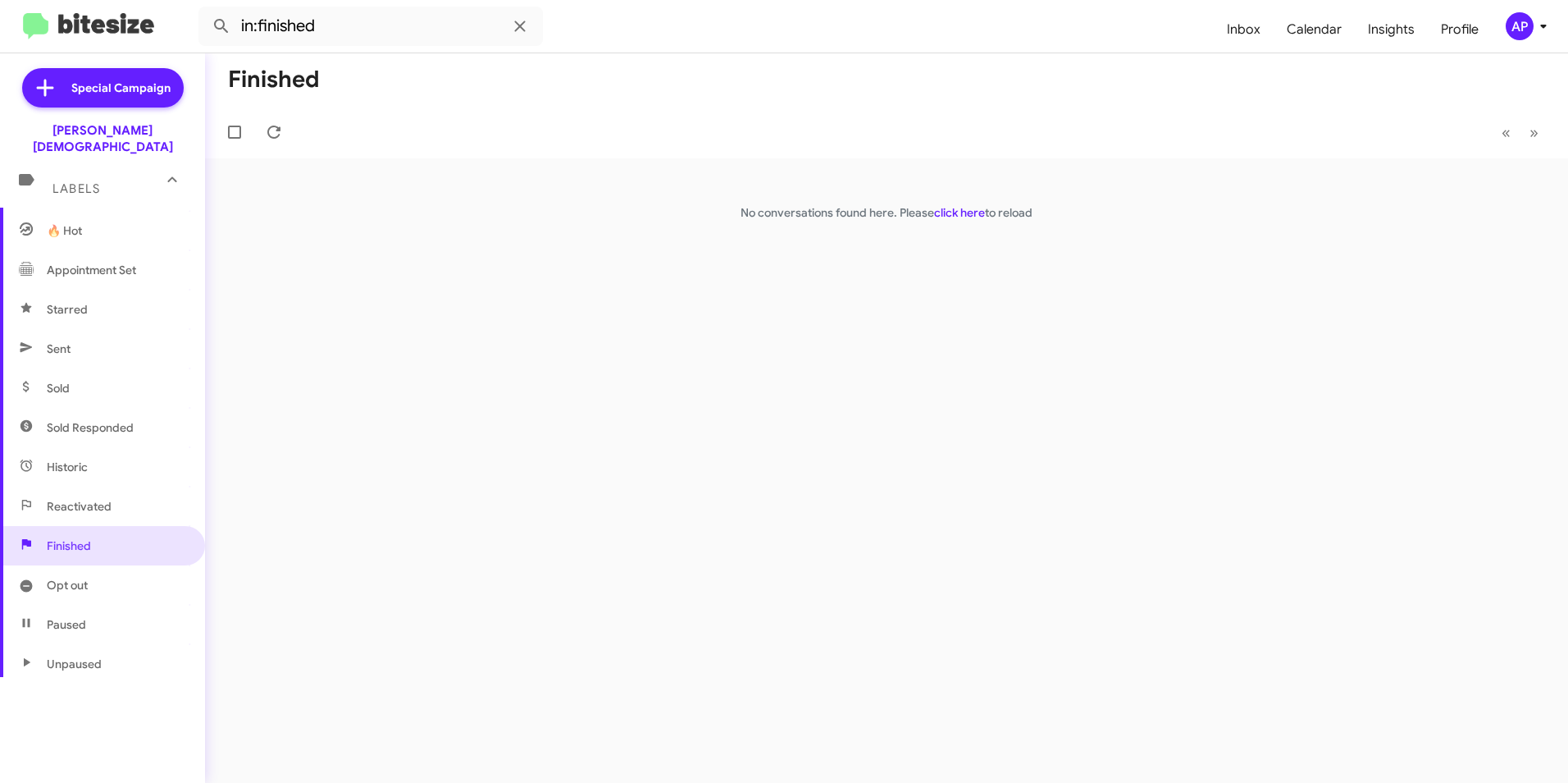
click at [957, 210] on link "click here" at bounding box center [960, 213] width 51 height 15
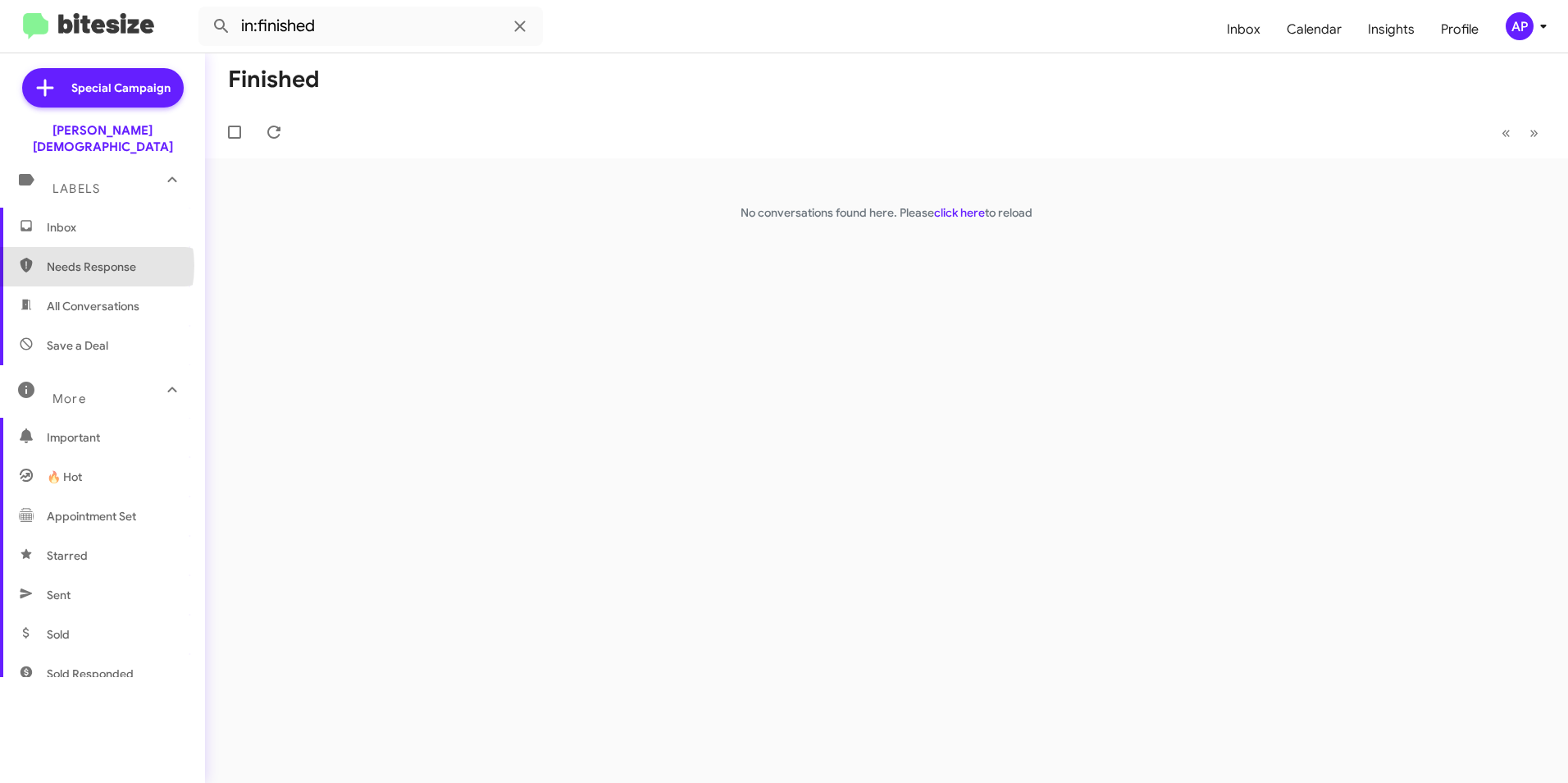
click at [79, 259] on span "Needs Response" at bounding box center [116, 267] width 140 height 16
click at [629, 342] on div "Needs Response « Previous » Next No conversations found here. Please click here…" at bounding box center [886, 418] width 1363 height 729
click at [467, 365] on div "Needs Response « Previous » Next No conversations found here. Please click here…" at bounding box center [886, 418] width 1363 height 729
click at [365, 361] on div "Needs Response « Previous » Next No conversations found here. Please click here…" at bounding box center [886, 418] width 1363 height 729
drag, startPoint x: 414, startPoint y: 303, endPoint x: 398, endPoint y: 311, distance: 17.9
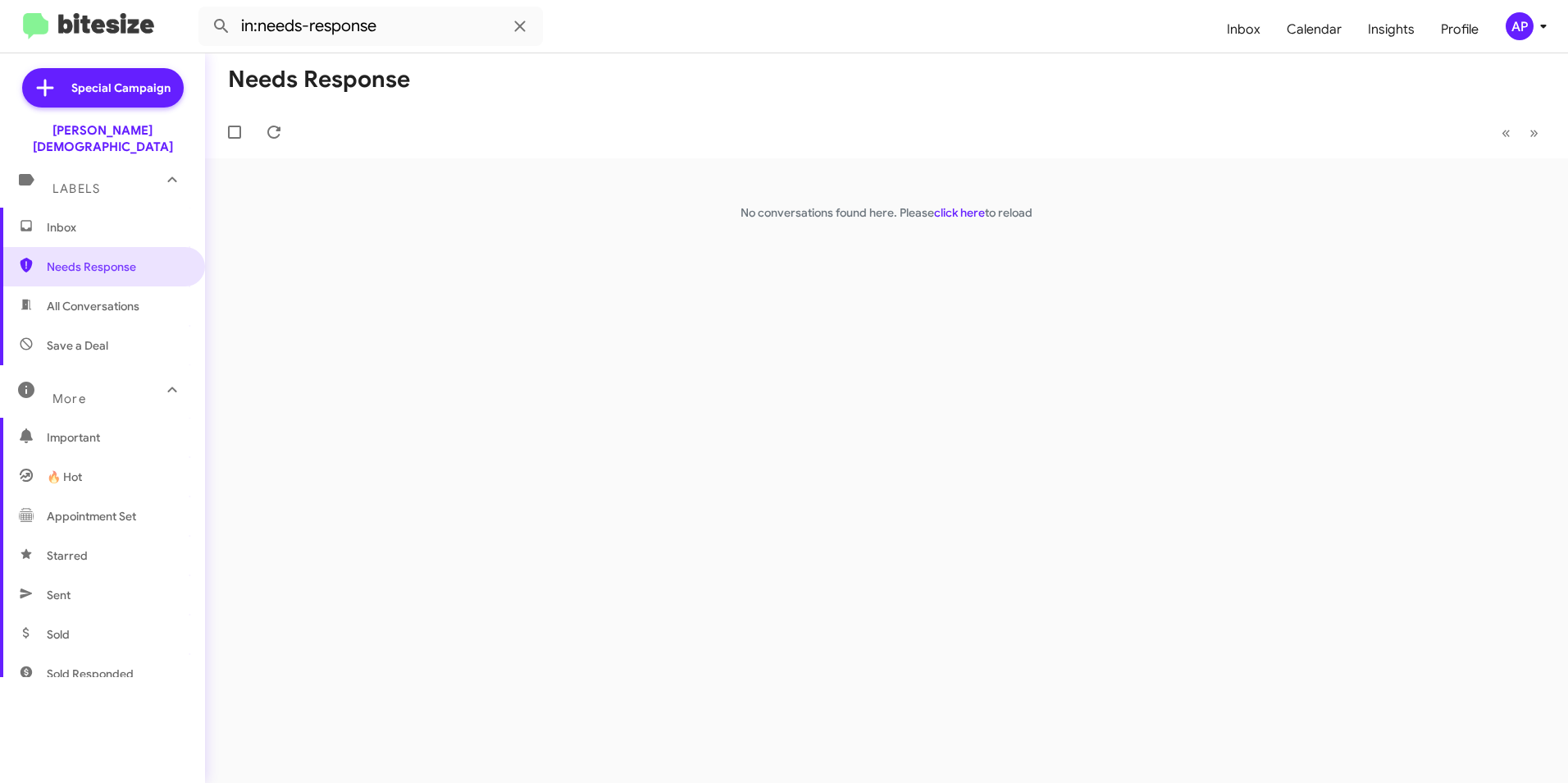
click at [414, 303] on div "Needs Response « Previous » Next No conversations found here. Please click here…" at bounding box center [886, 418] width 1363 height 729
click at [76, 298] on span "All Conversations" at bounding box center [93, 306] width 93 height 16
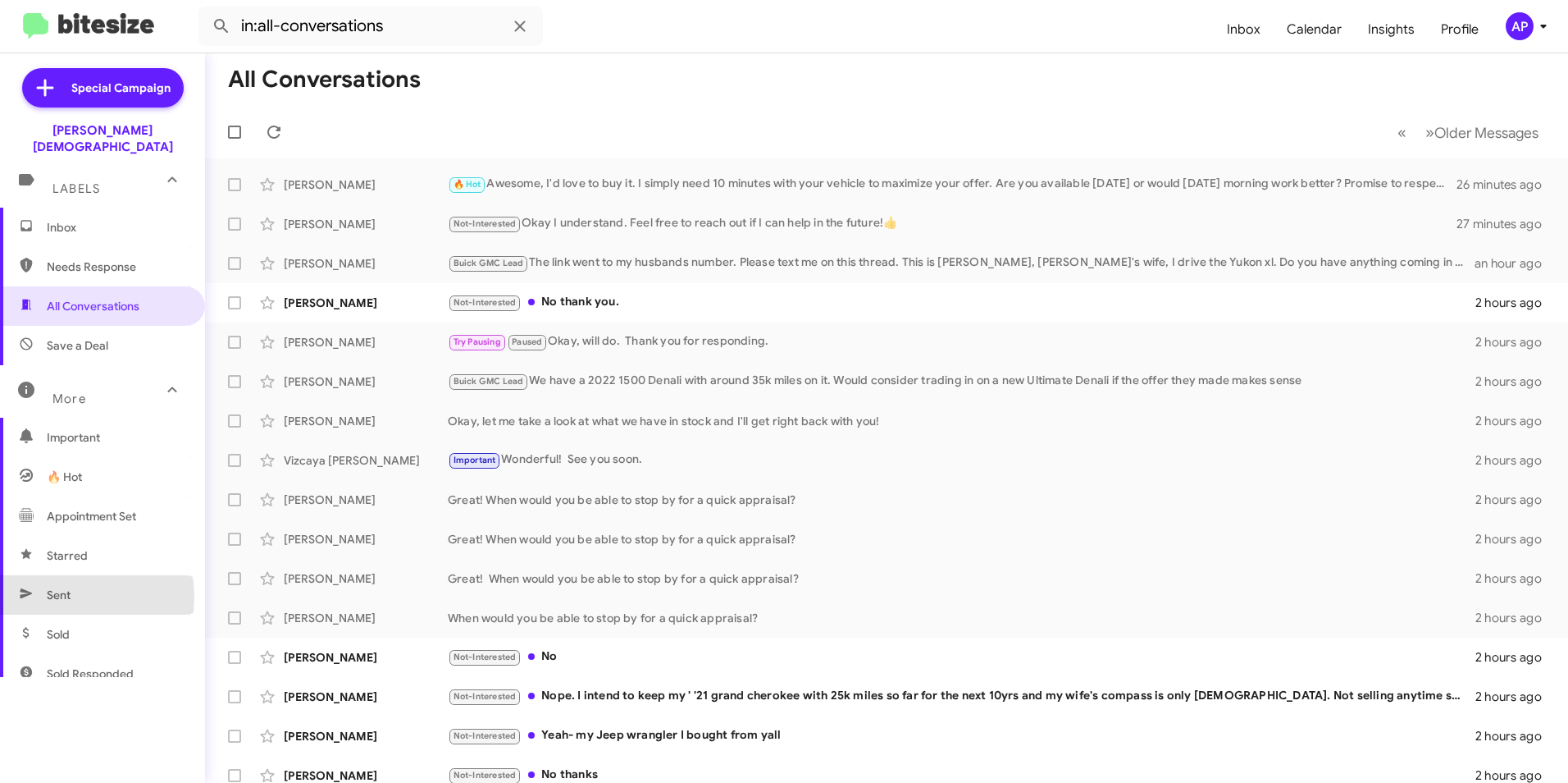
drag, startPoint x: 62, startPoint y: 580, endPoint x: 74, endPoint y: 565, distance: 19.2
click at [63, 587] on span "Sent" at bounding box center [58, 595] width 24 height 16
type input "in:sent"
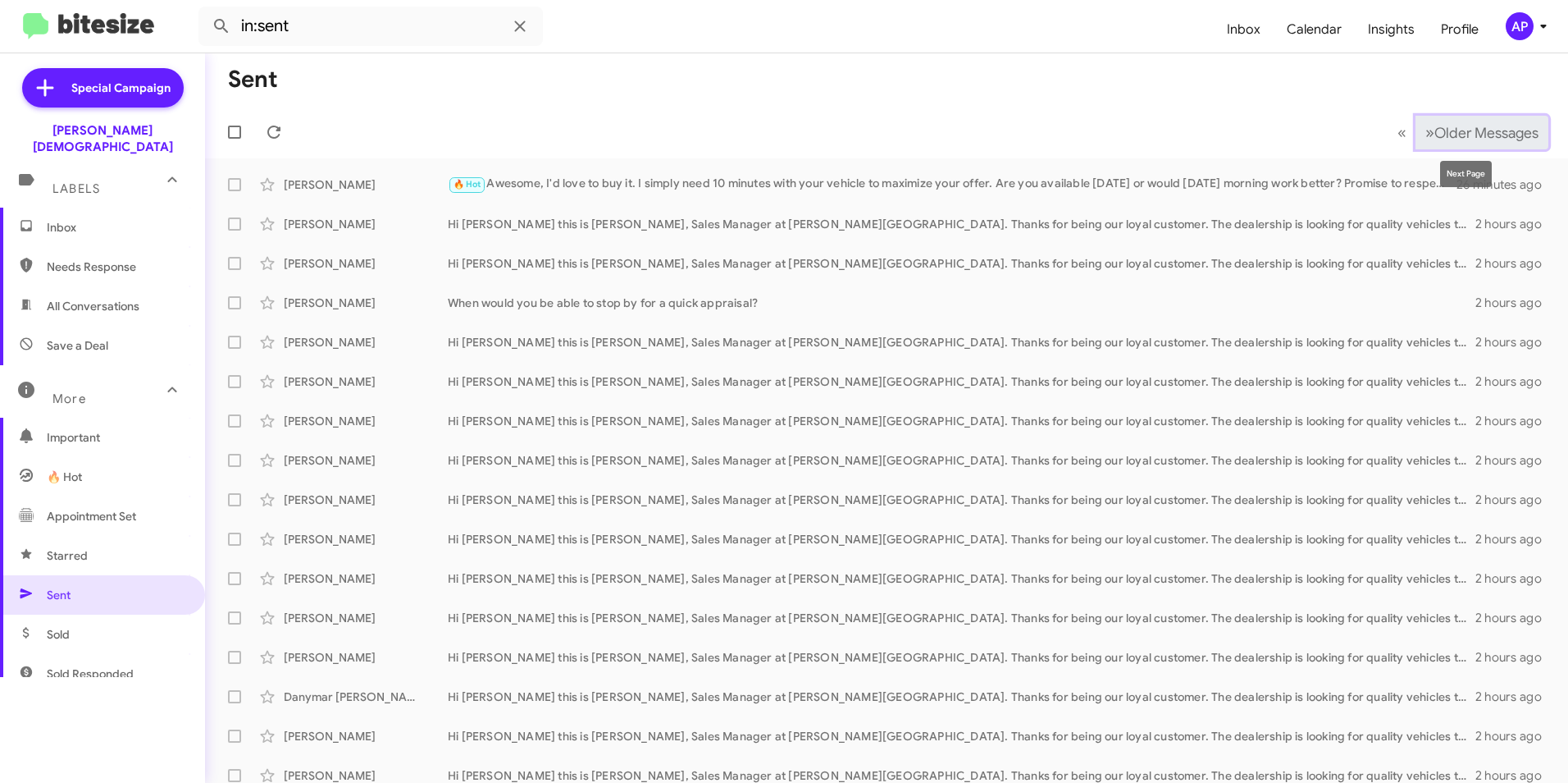
click at [1425, 131] on span "»" at bounding box center [1430, 133] width 9 height 21
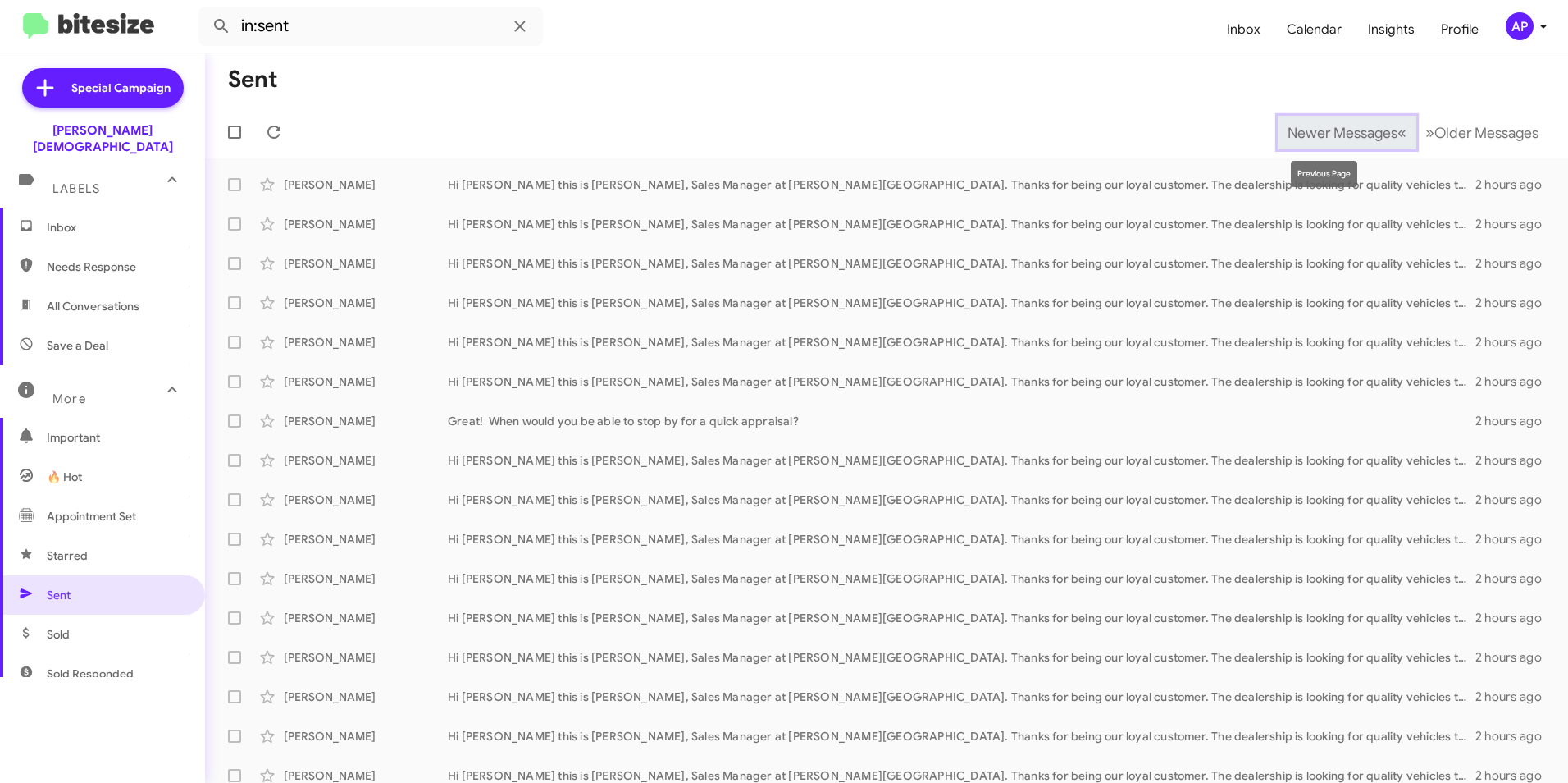
click at [1311, 129] on span "Newer Messages" at bounding box center [1342, 133] width 110 height 18
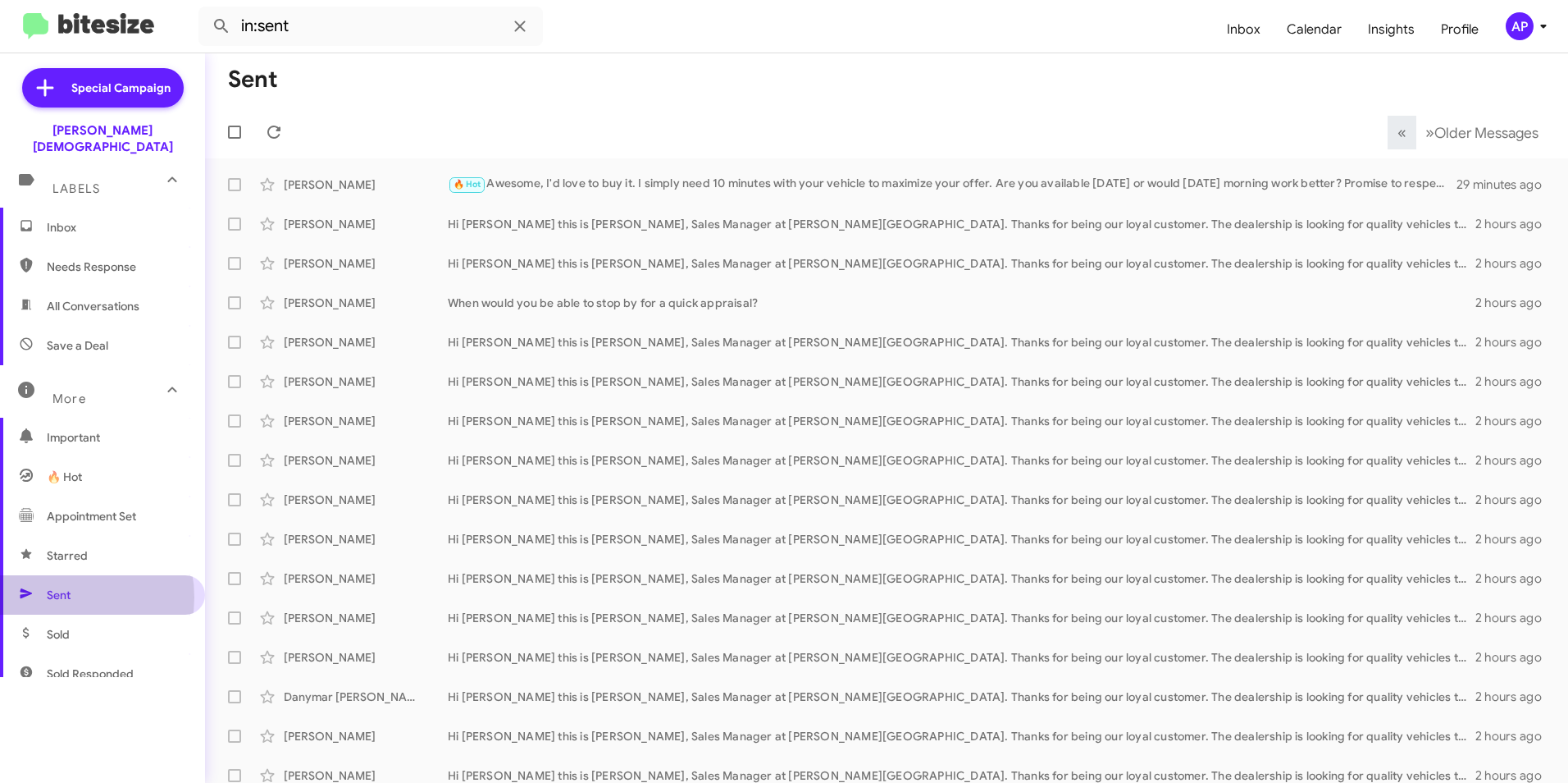
click at [58, 587] on span "Sent" at bounding box center [58, 595] width 24 height 16
drag, startPoint x: 57, startPoint y: 210, endPoint x: 66, endPoint y: 208, distance: 9.2
click at [58, 219] on span "Inbox" at bounding box center [116, 227] width 140 height 16
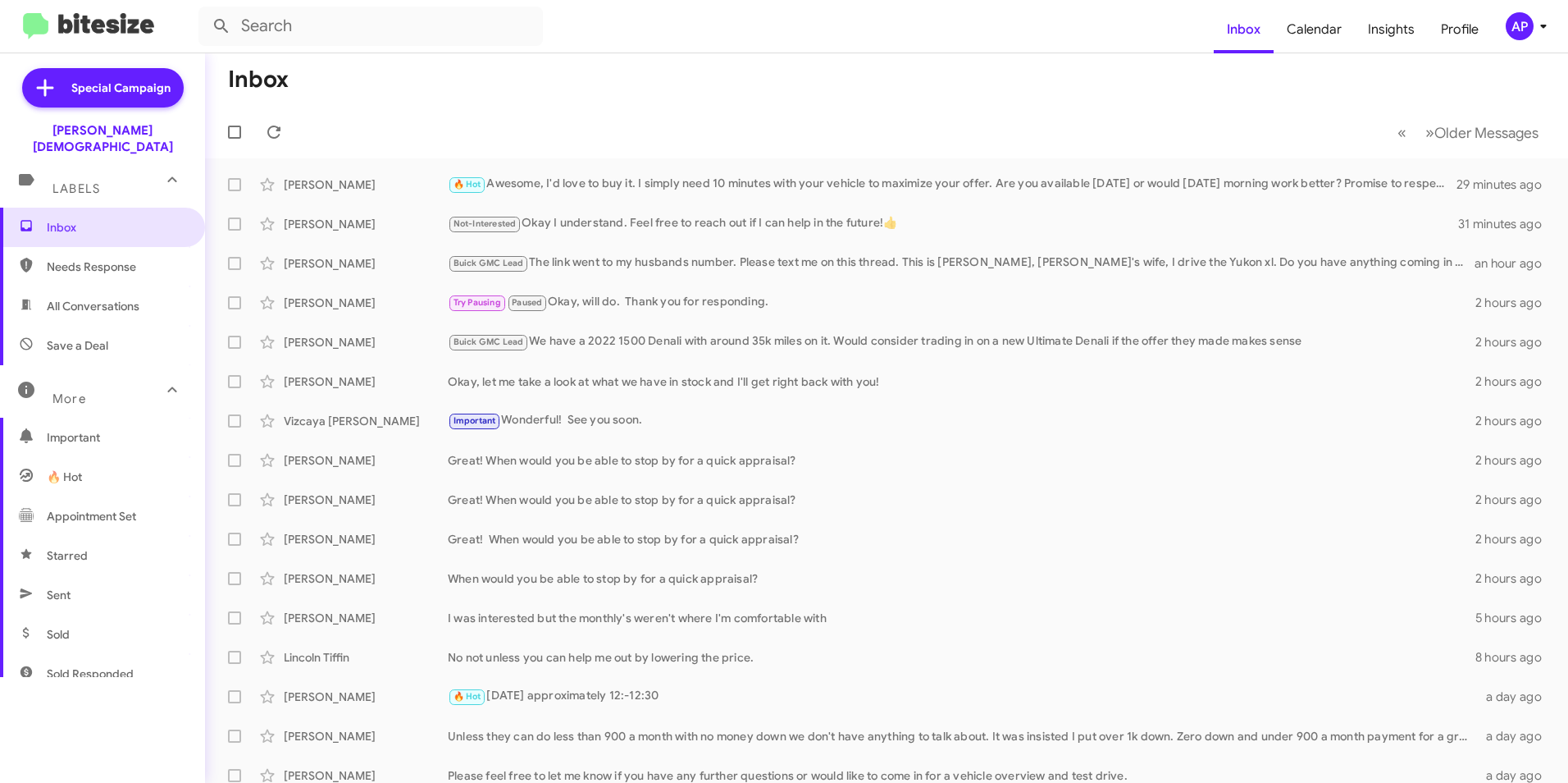
click at [80, 259] on span "Needs Response" at bounding box center [116, 267] width 140 height 16
type input "in:needs-response"
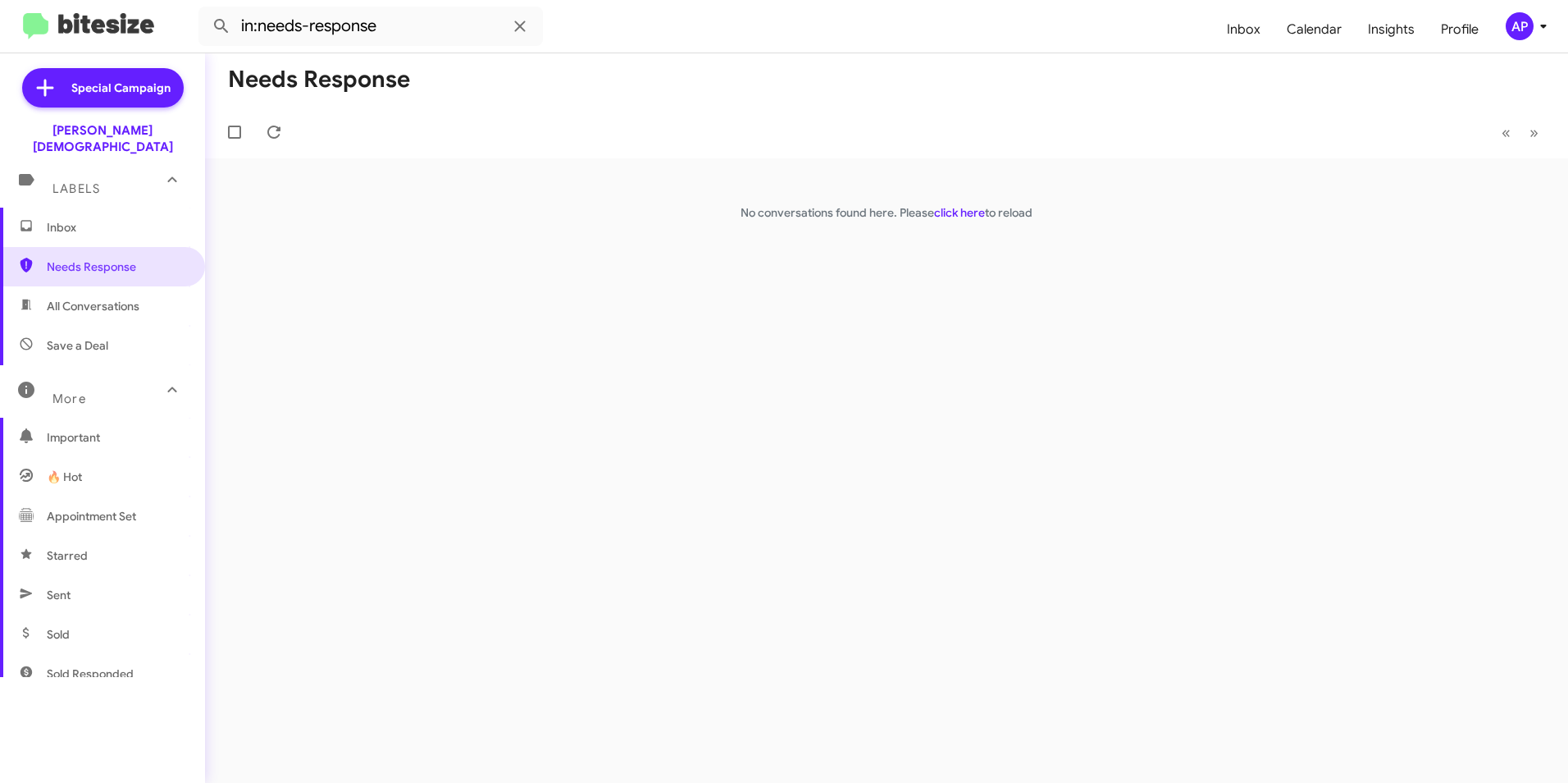
drag, startPoint x: 421, startPoint y: 415, endPoint x: 393, endPoint y: 312, distance: 106.7
click at [430, 401] on div "Needs Response « Previous » Next No conversations found here. Please click here…" at bounding box center [886, 418] width 1363 height 729
click at [120, 259] on span "Needs Response" at bounding box center [116, 267] width 140 height 16
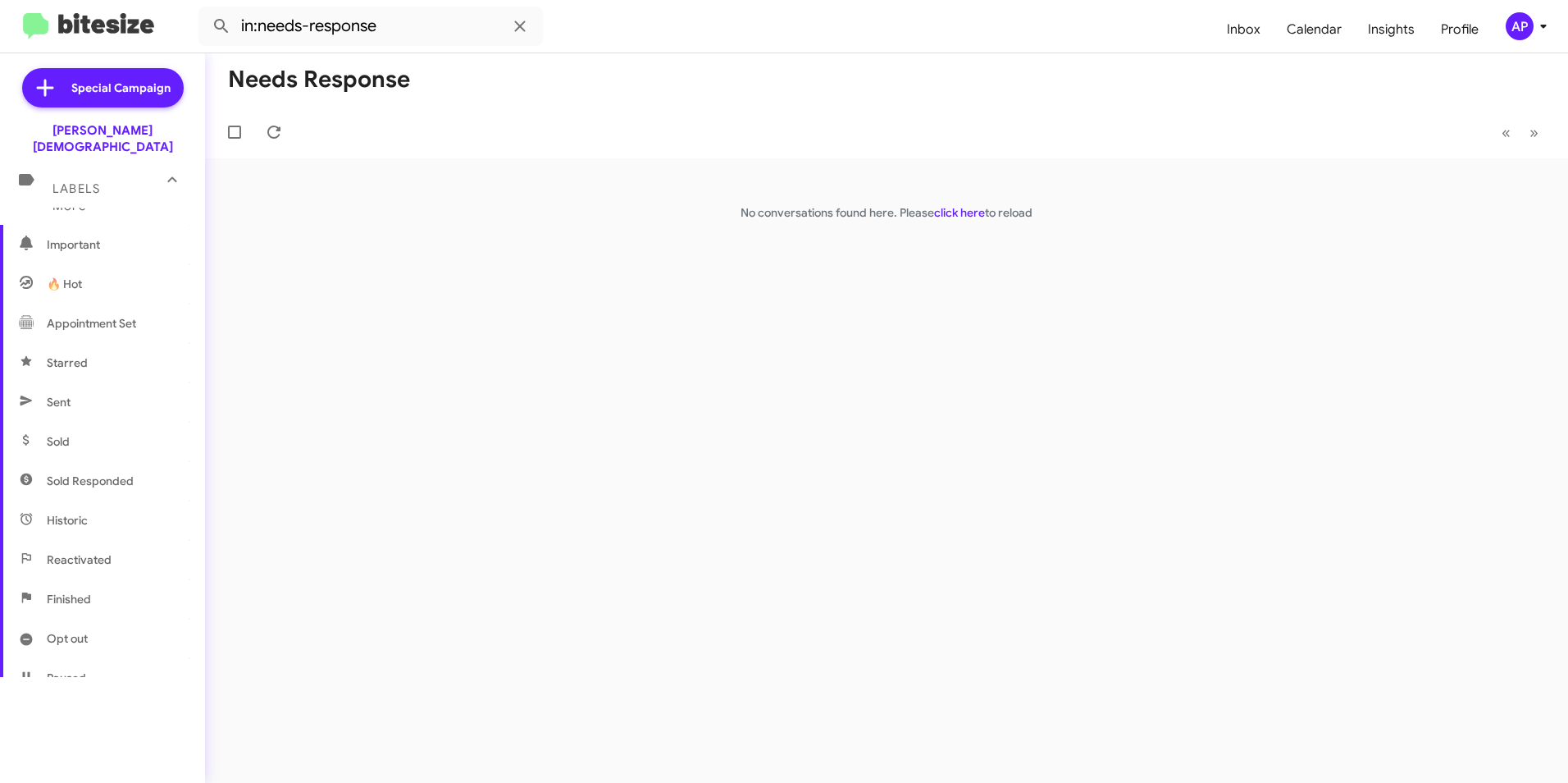
scroll to position [164, 0]
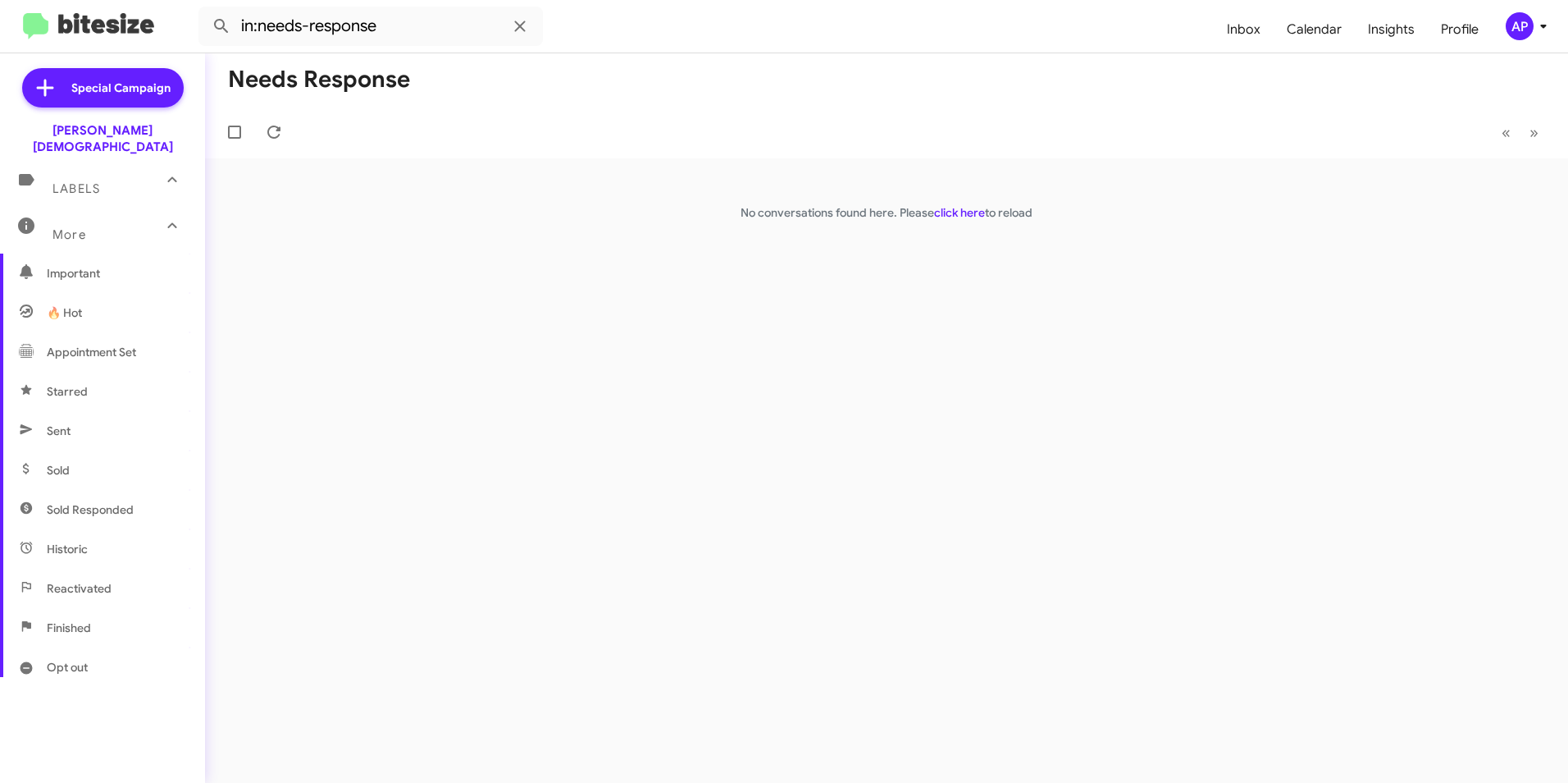
click at [476, 260] on div "Needs Response « Previous » Next No conversations found here. Please click here…" at bounding box center [886, 418] width 1363 height 729
click at [502, 244] on div "Needs Response « Previous » Next No conversations found here. Please click here…" at bounding box center [886, 418] width 1363 height 729
click at [437, 18] on input "in:needs-response" at bounding box center [370, 25] width 344 height 39
click at [462, 278] on div "Needs Response « Previous » Next No conversations found here. Please click here…" at bounding box center [886, 418] width 1363 height 729
click at [1253, 28] on span "Inbox" at bounding box center [1244, 29] width 60 height 47
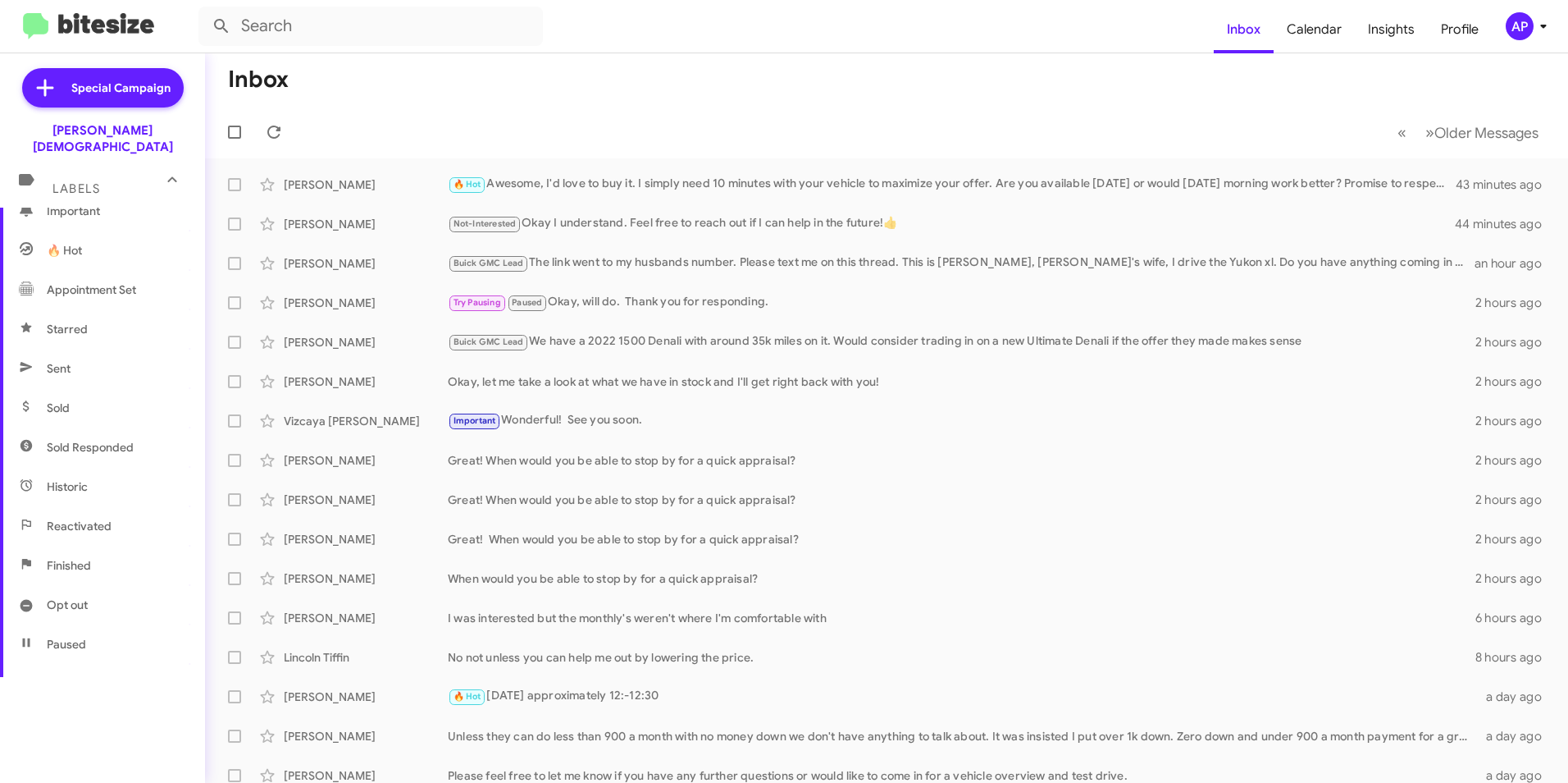
scroll to position [305, 0]
click at [67, 282] on span "Sent" at bounding box center [58, 290] width 24 height 16
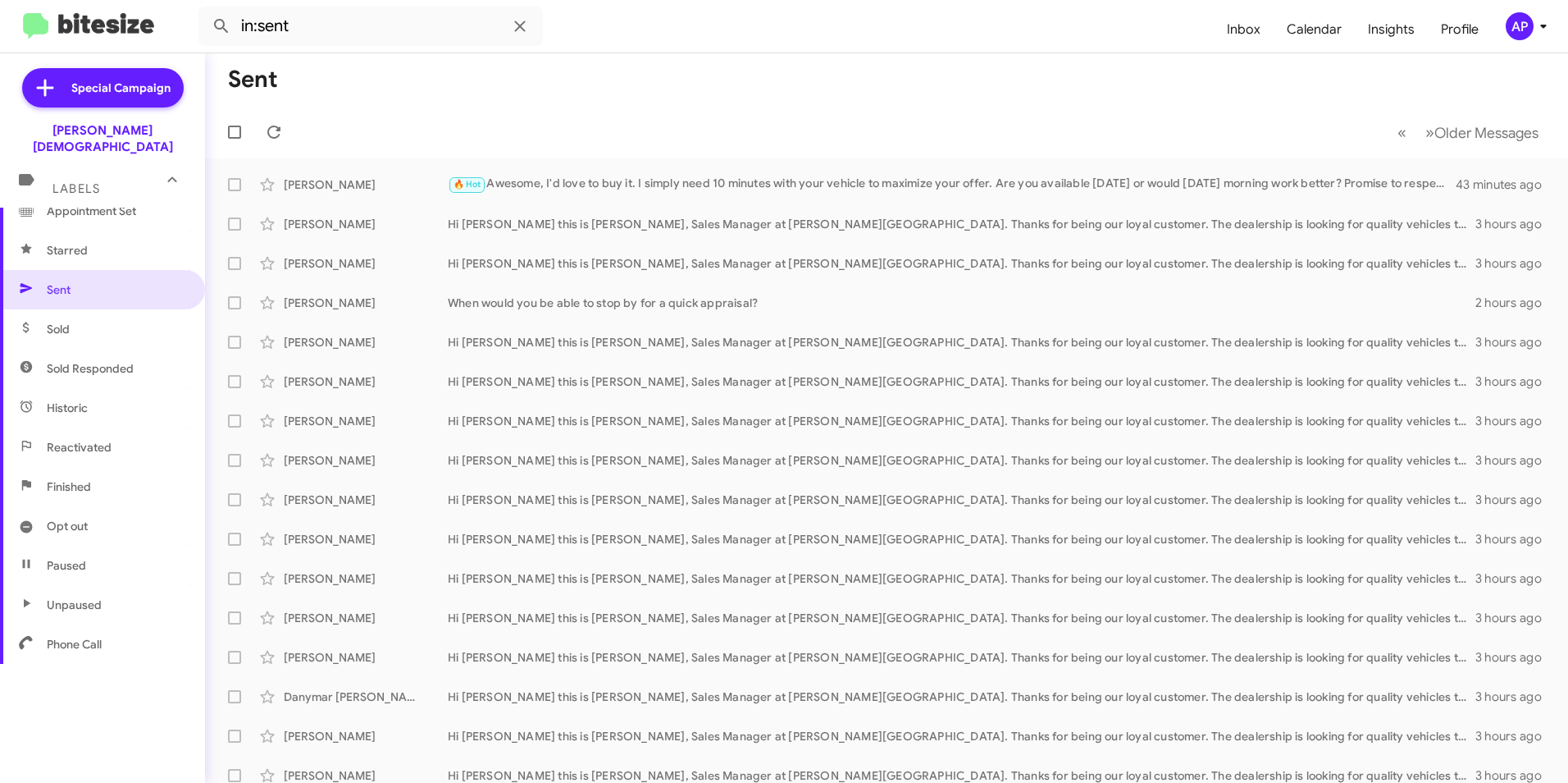
click at [86, 400] on span "Historic" at bounding box center [66, 408] width 41 height 16
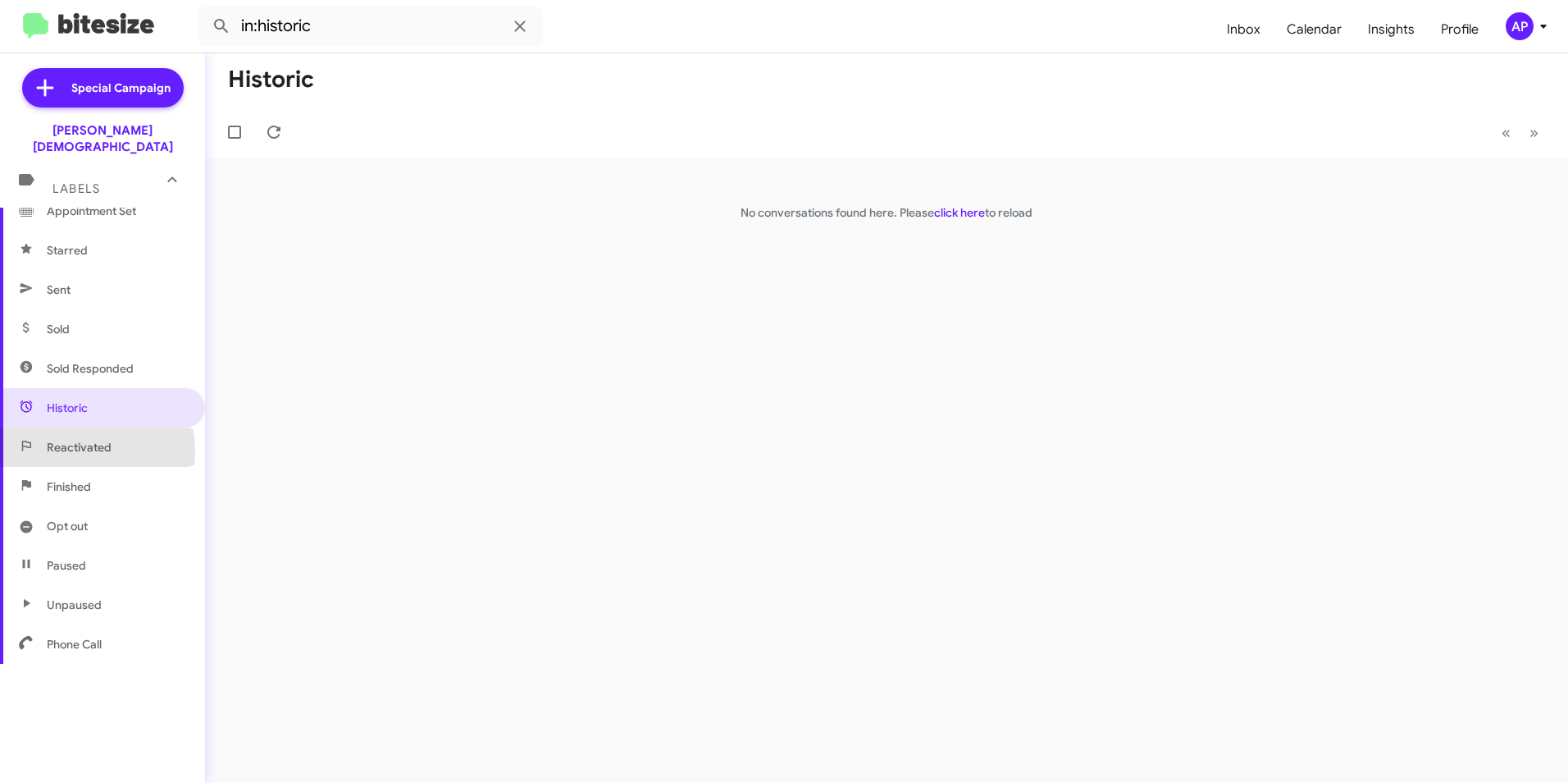
click at [73, 439] on span "Reactivated" at bounding box center [78, 447] width 64 height 16
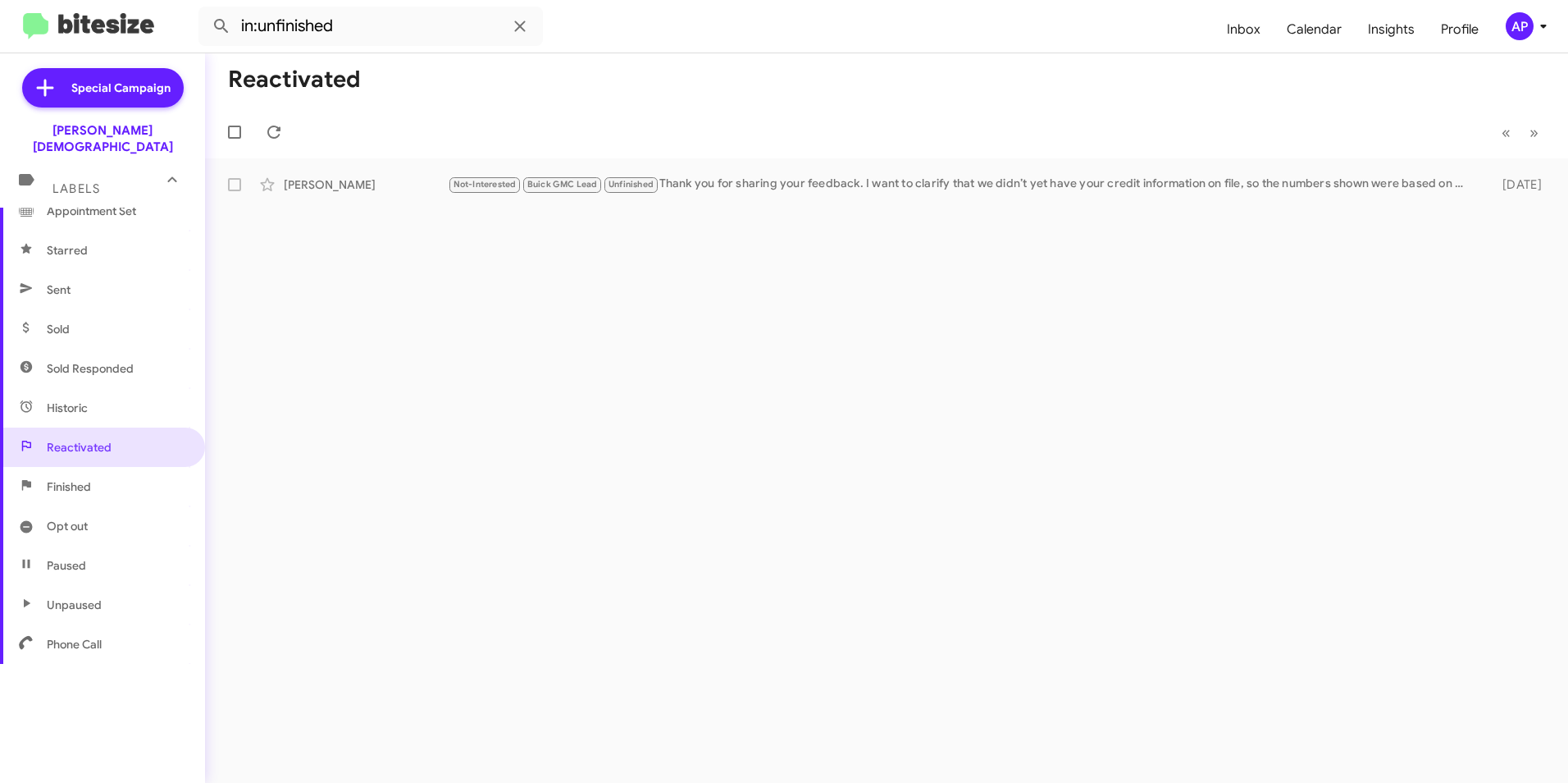
click at [84, 400] on span "Historic" at bounding box center [66, 408] width 41 height 16
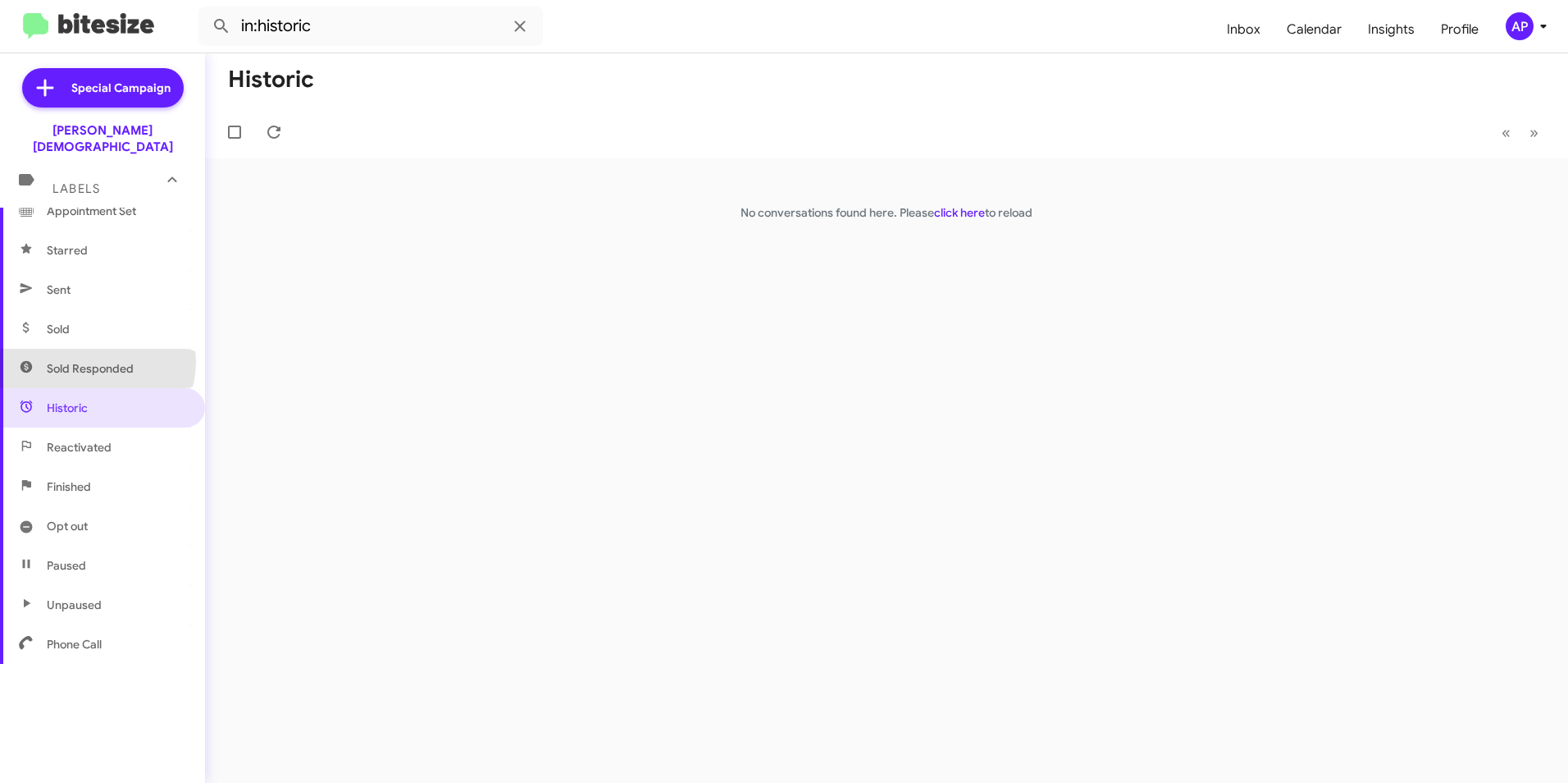
click at [95, 361] on span "Sold Responded" at bounding box center [90, 369] width 87 height 16
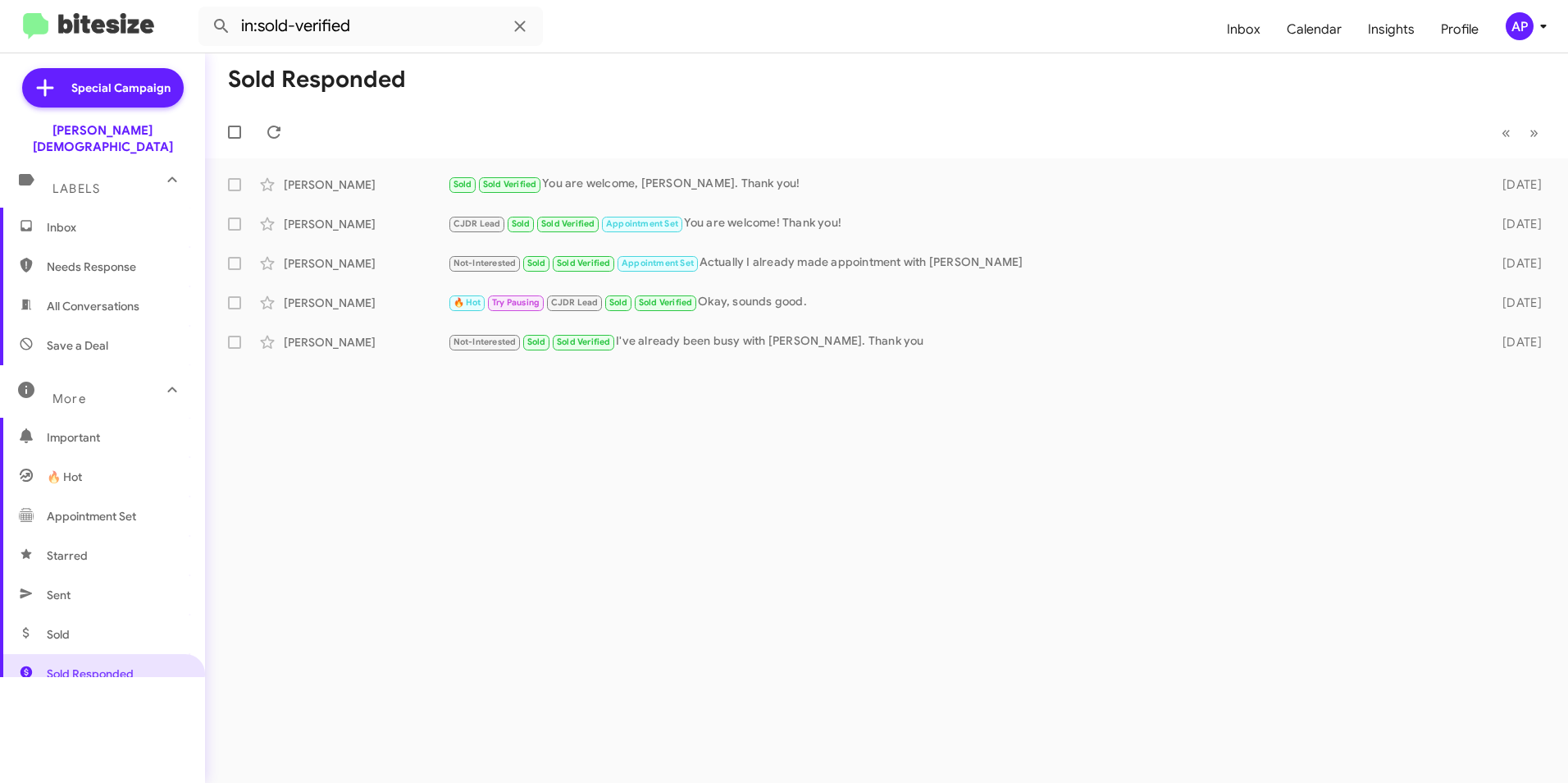
click at [70, 587] on span "Sent" at bounding box center [58, 595] width 24 height 16
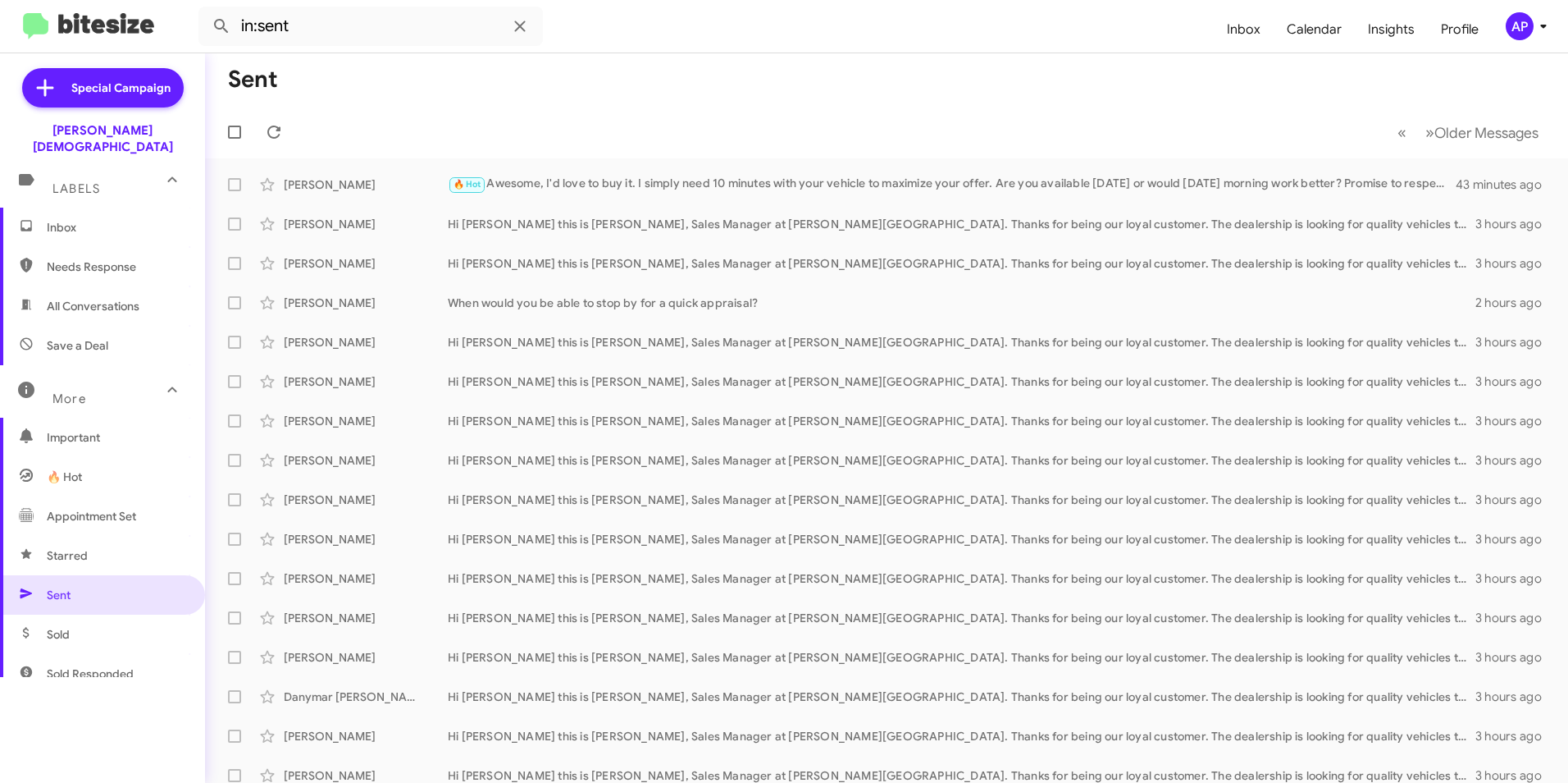
click at [78, 259] on span "Needs Response" at bounding box center [116, 267] width 140 height 16
type input "in:needs-response"
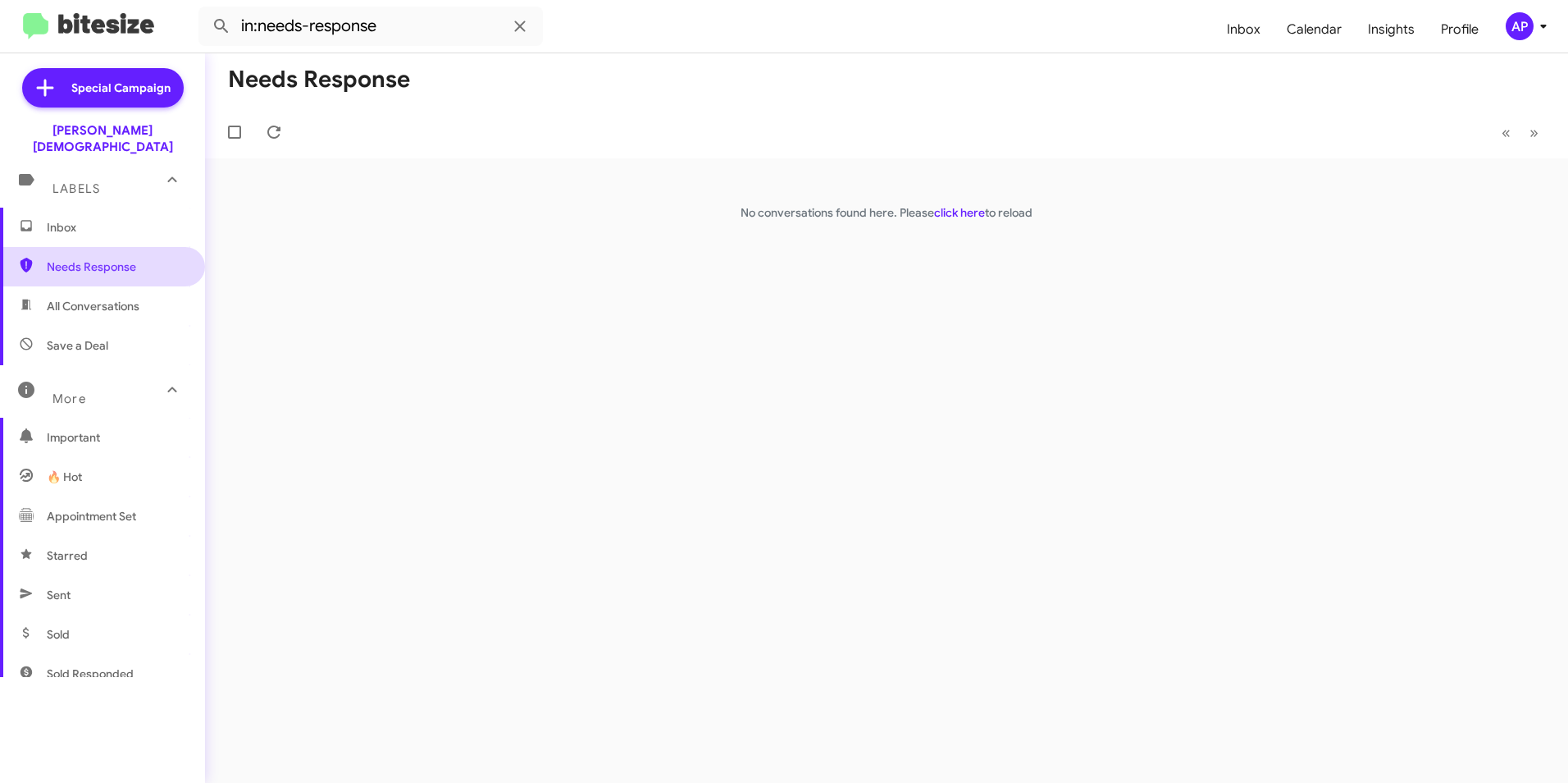
click at [79, 259] on span "Needs Response" at bounding box center [116, 267] width 140 height 16
drag, startPoint x: 675, startPoint y: 289, endPoint x: 312, endPoint y: 317, distance: 364.1
click at [675, 292] on div "Needs Response « Previous » Next No conversations found here. Please click here…" at bounding box center [886, 418] width 1363 height 729
click at [89, 259] on span "Needs Response" at bounding box center [116, 267] width 140 height 16
click at [70, 259] on span "Needs Response" at bounding box center [116, 267] width 140 height 16
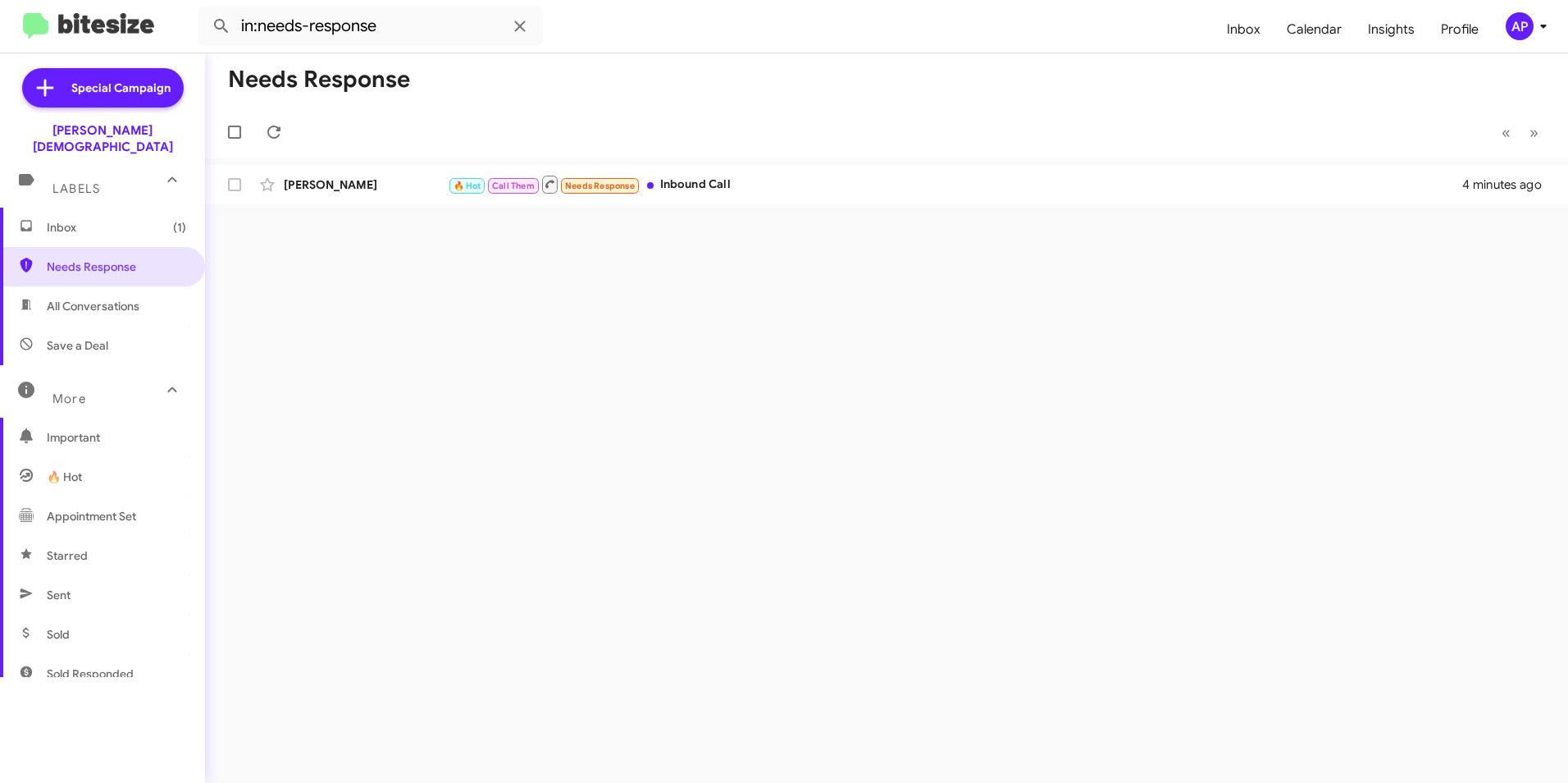
click at [783, 341] on div "Needs Response « Previous » Next [PERSON_NAME] 🔥 Hot Call Them Needs Response I…" at bounding box center [886, 418] width 1363 height 729
drag, startPoint x: 862, startPoint y: 307, endPoint x: 464, endPoint y: 233, distance: 404.8
click at [862, 308] on div "Needs Response « Previous » Next [PERSON_NAME] 🔥 Hot Call Them Needs Response I…" at bounding box center [886, 418] width 1363 height 729
drag, startPoint x: 316, startPoint y: 180, endPoint x: 324, endPoint y: 183, distance: 8.5
click at [320, 181] on div "[PERSON_NAME]" at bounding box center [366, 184] width 164 height 16
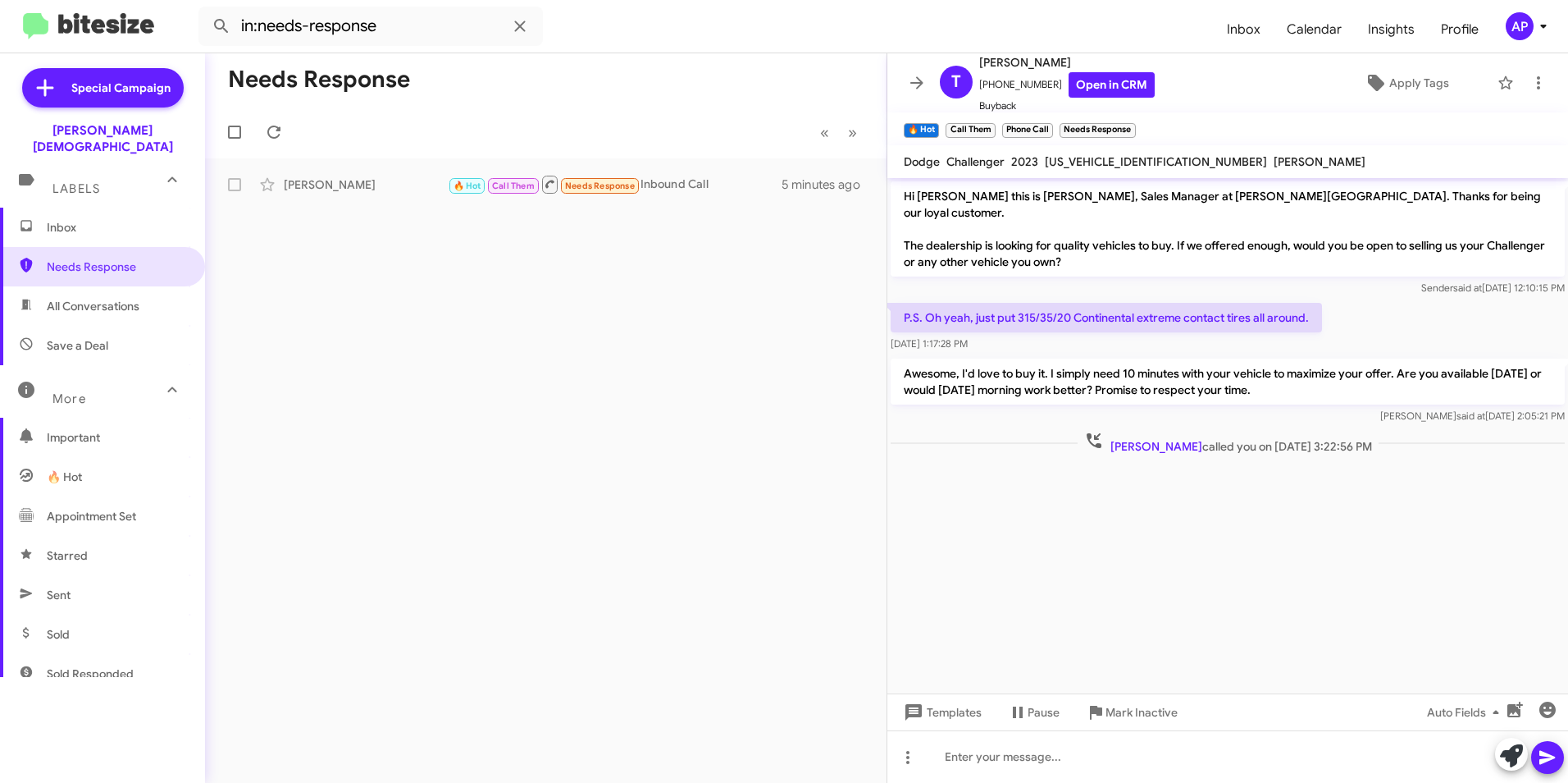
click at [552, 265] on div "Needs Response « Previous » Next [PERSON_NAME] 🔥 Hot Call Them Needs Response I…" at bounding box center [546, 418] width 682 height 729
click at [59, 259] on span "Needs Response" at bounding box center [116, 267] width 140 height 16
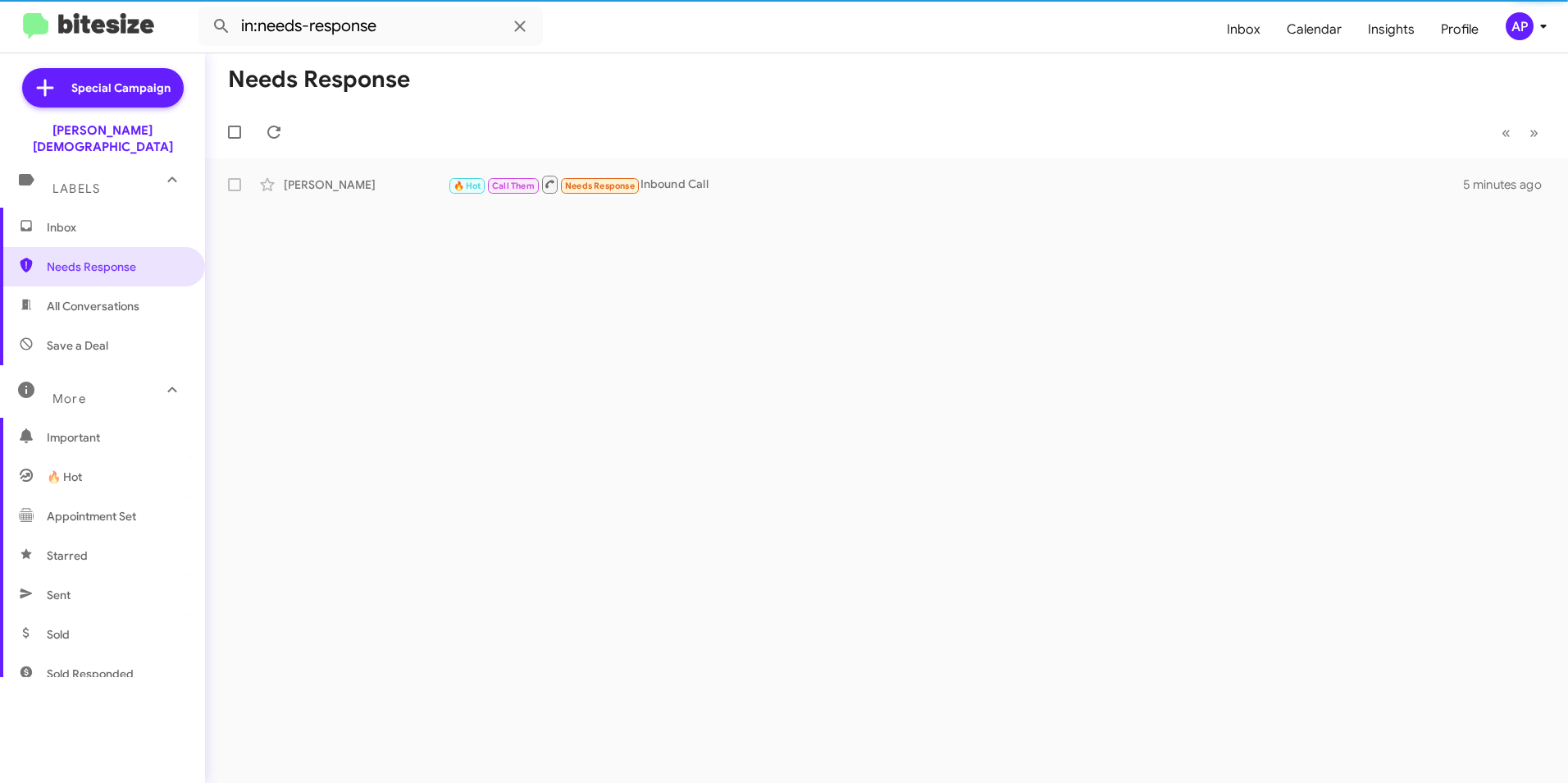
click at [492, 291] on div "Needs Response « Previous » Next [PERSON_NAME] 🔥 Hot Call Them Needs Response I…" at bounding box center [886, 418] width 1363 height 729
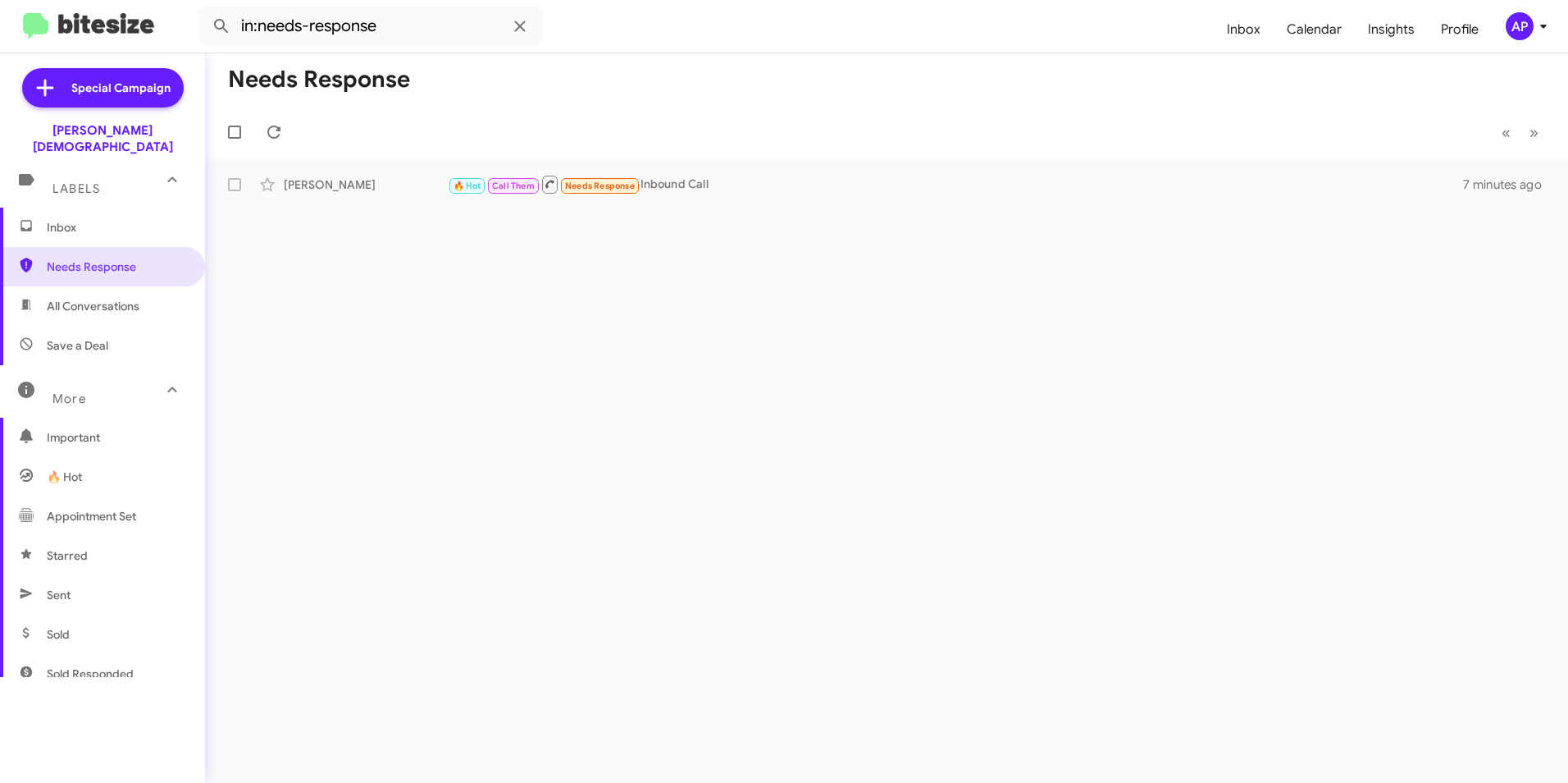
click at [478, 336] on div "Needs Response « Previous » Next [PERSON_NAME] 🔥 Hot Call Them Needs Response I…" at bounding box center [886, 418] width 1363 height 729
click at [68, 259] on span "Needs Response" at bounding box center [116, 267] width 140 height 16
click at [833, 314] on div "Needs Response « Previous » Next [PERSON_NAME] 🔥 Hot Call Them Needs Response I…" at bounding box center [886, 418] width 1363 height 729
click at [63, 259] on span "Needs Response" at bounding box center [116, 267] width 140 height 16
click at [656, 290] on div "Needs Response « Previous » Next [PERSON_NAME] 🔥 Hot Call Them Needs Response I…" at bounding box center [886, 418] width 1363 height 729
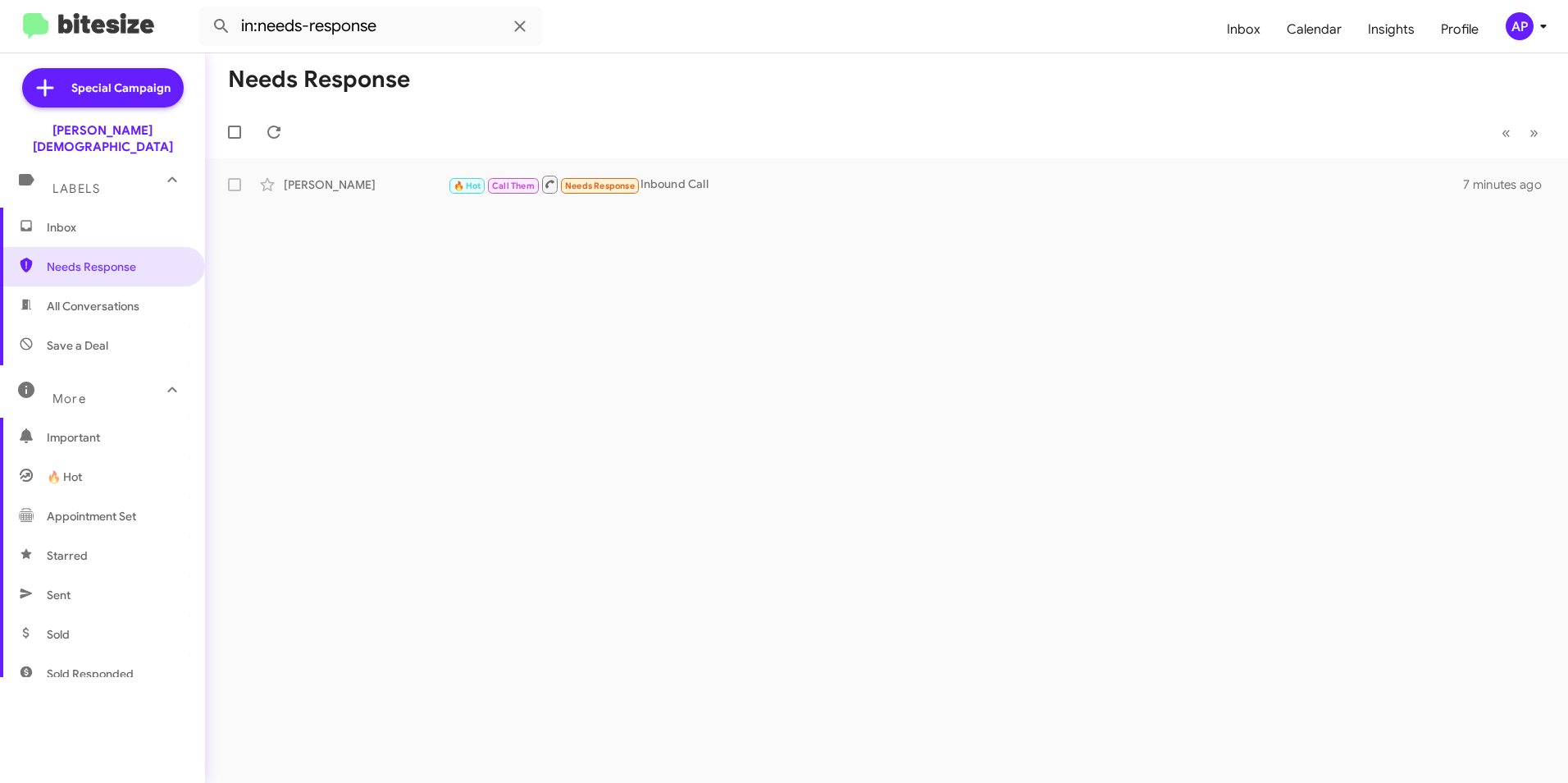
click at [833, 441] on div "Needs Response « Previous » Next [PERSON_NAME] 🔥 Hot Call Them Needs Response I…" at bounding box center [886, 418] width 1363 height 729
